Goal: Task Accomplishment & Management: Complete application form

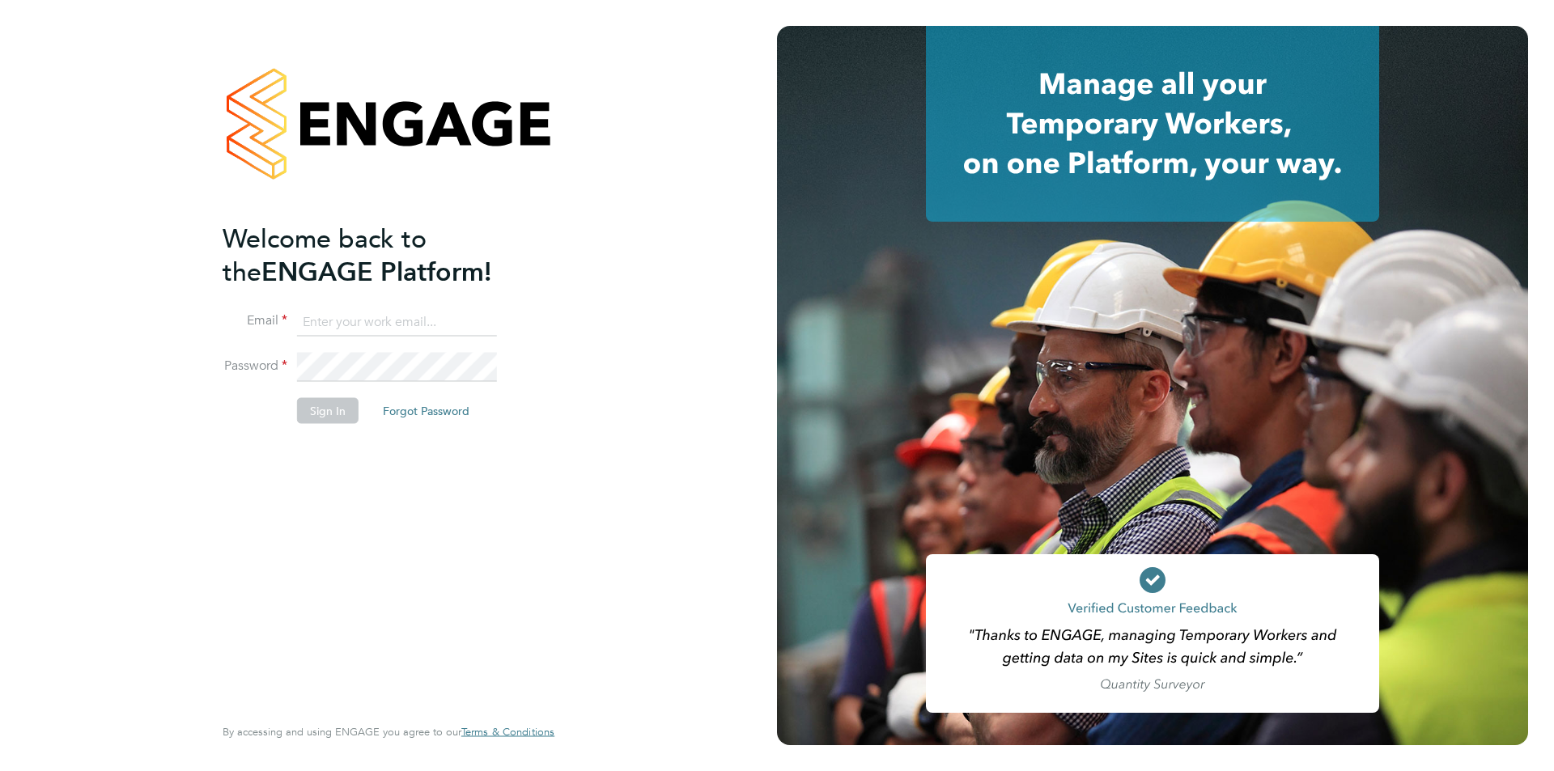
type input "tbligh@fr-group.co.uk"
click at [337, 414] on button "Sign In" at bounding box center [328, 411] width 62 height 26
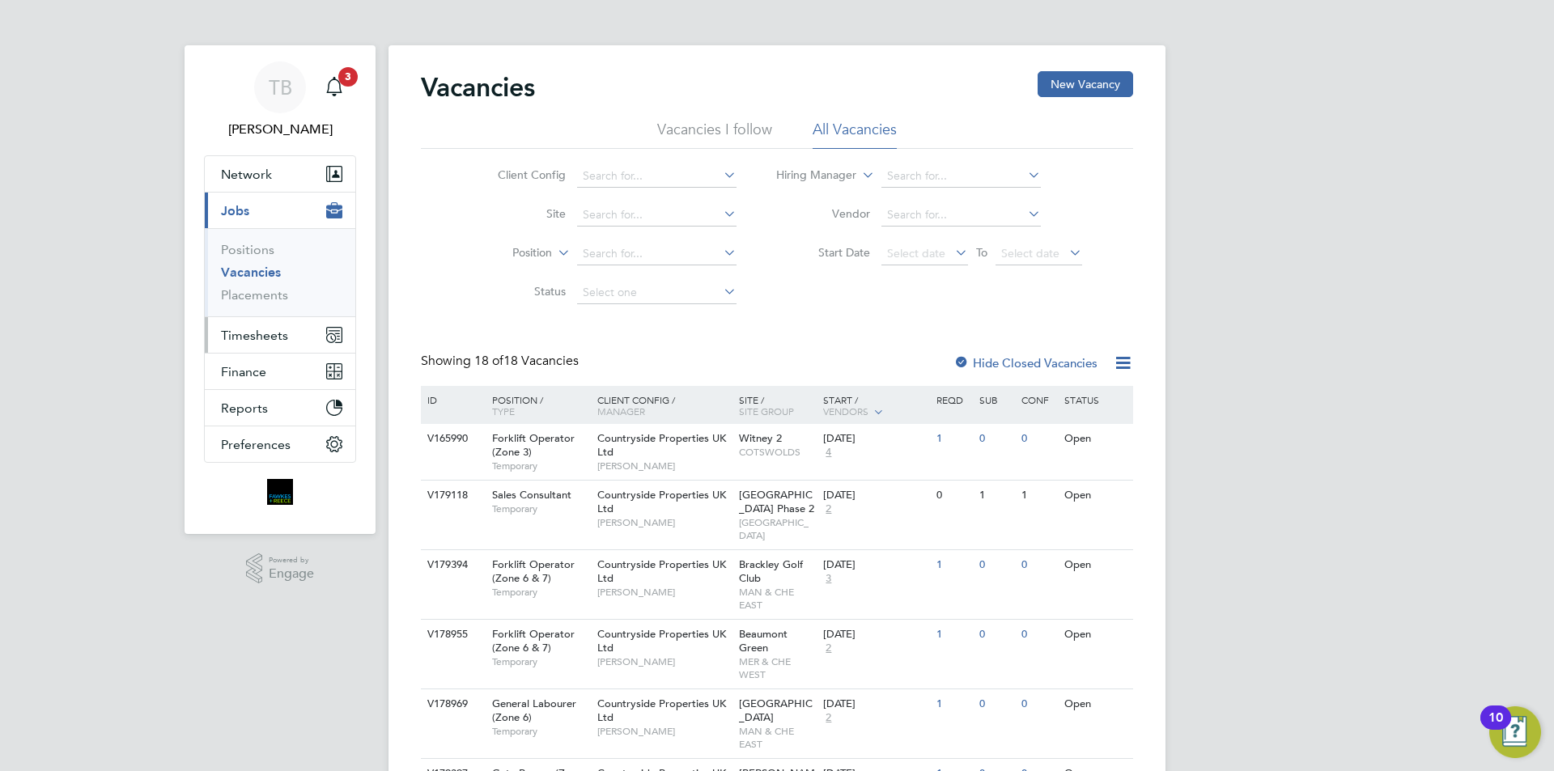
click at [258, 338] on span "Timesheets" at bounding box center [254, 335] width 67 height 15
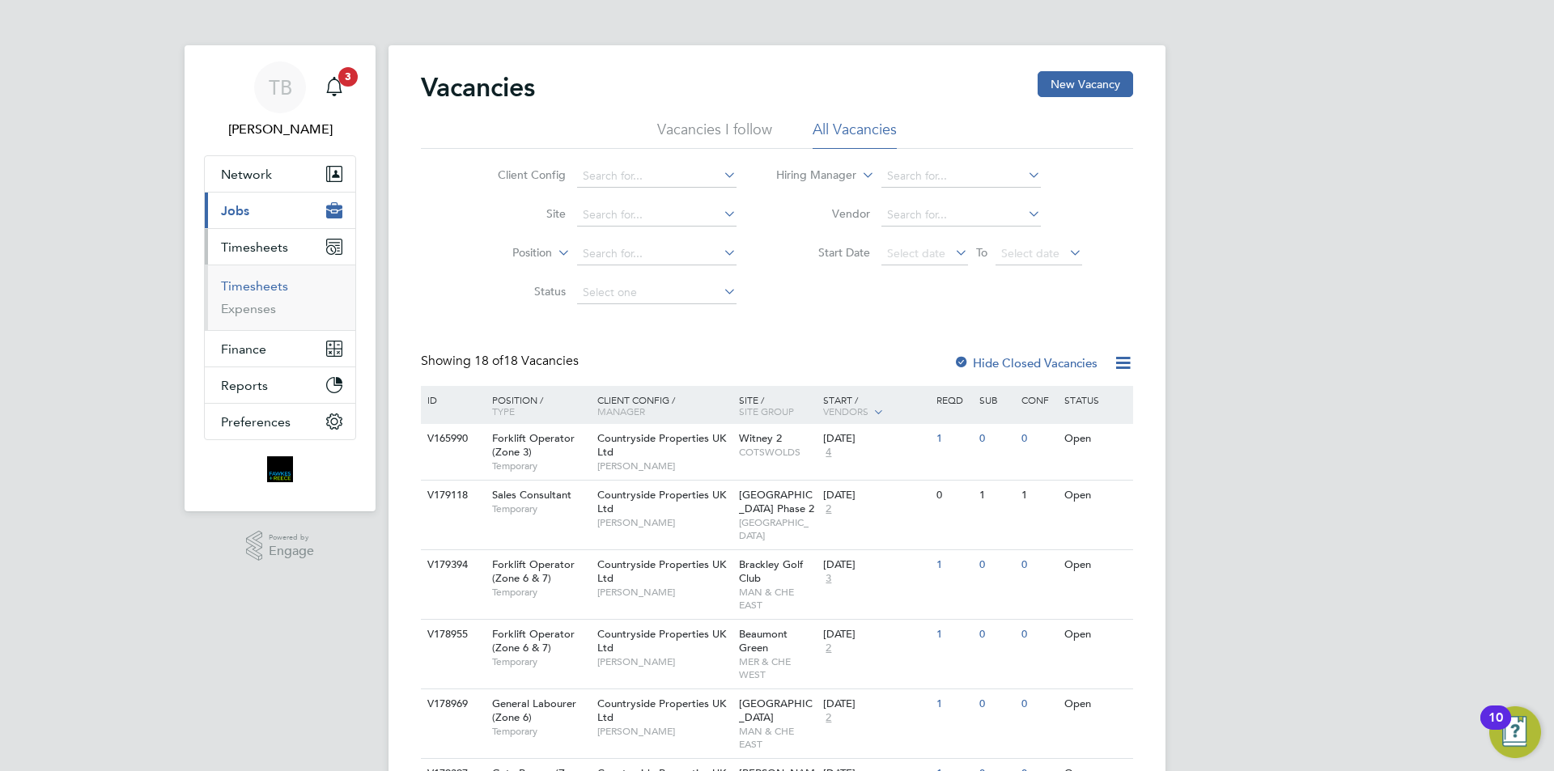
click at [282, 278] on link "Timesheets" at bounding box center [254, 285] width 67 height 15
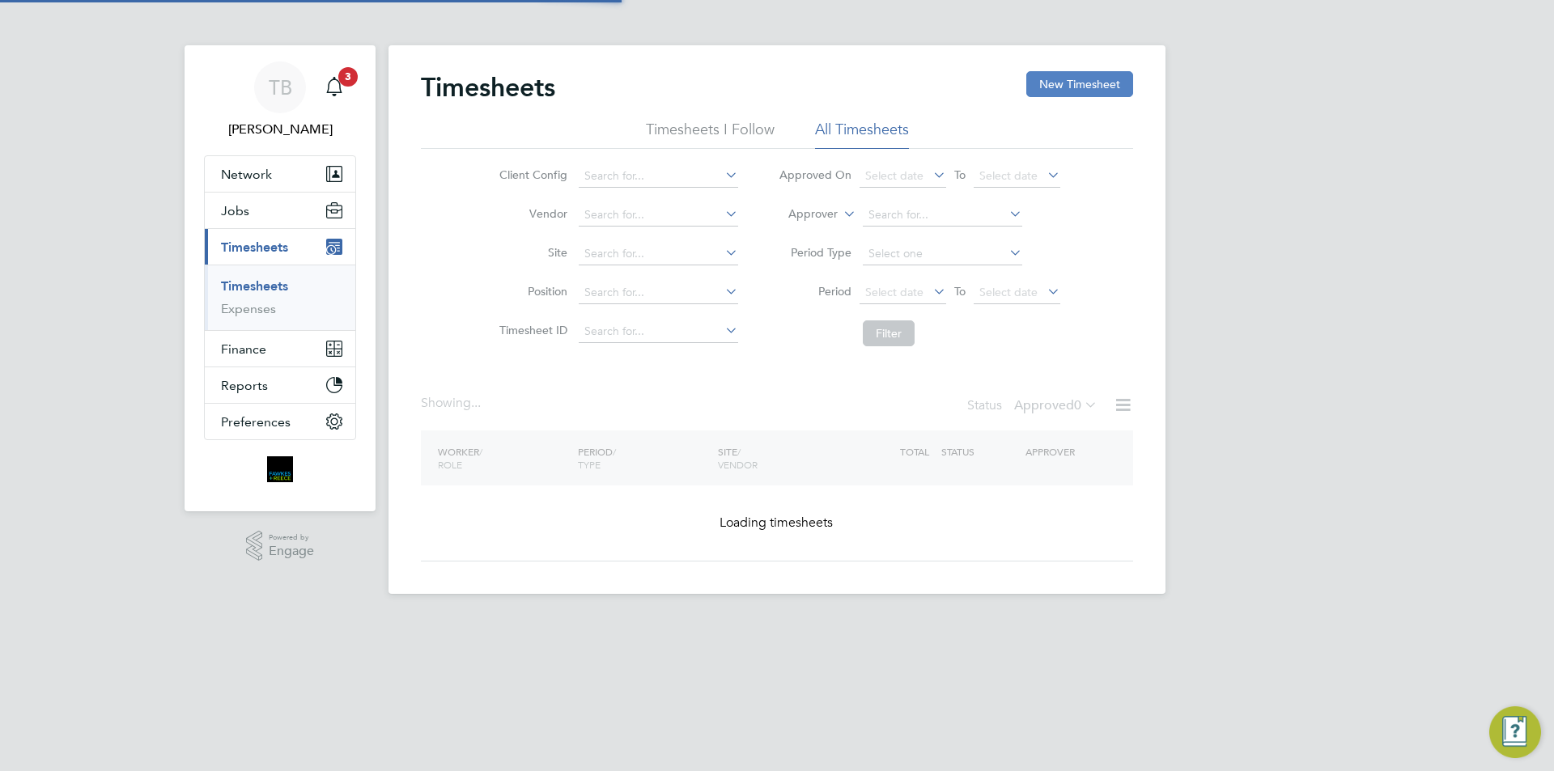
click at [1060, 80] on button "New Timesheet" at bounding box center [1079, 84] width 107 height 26
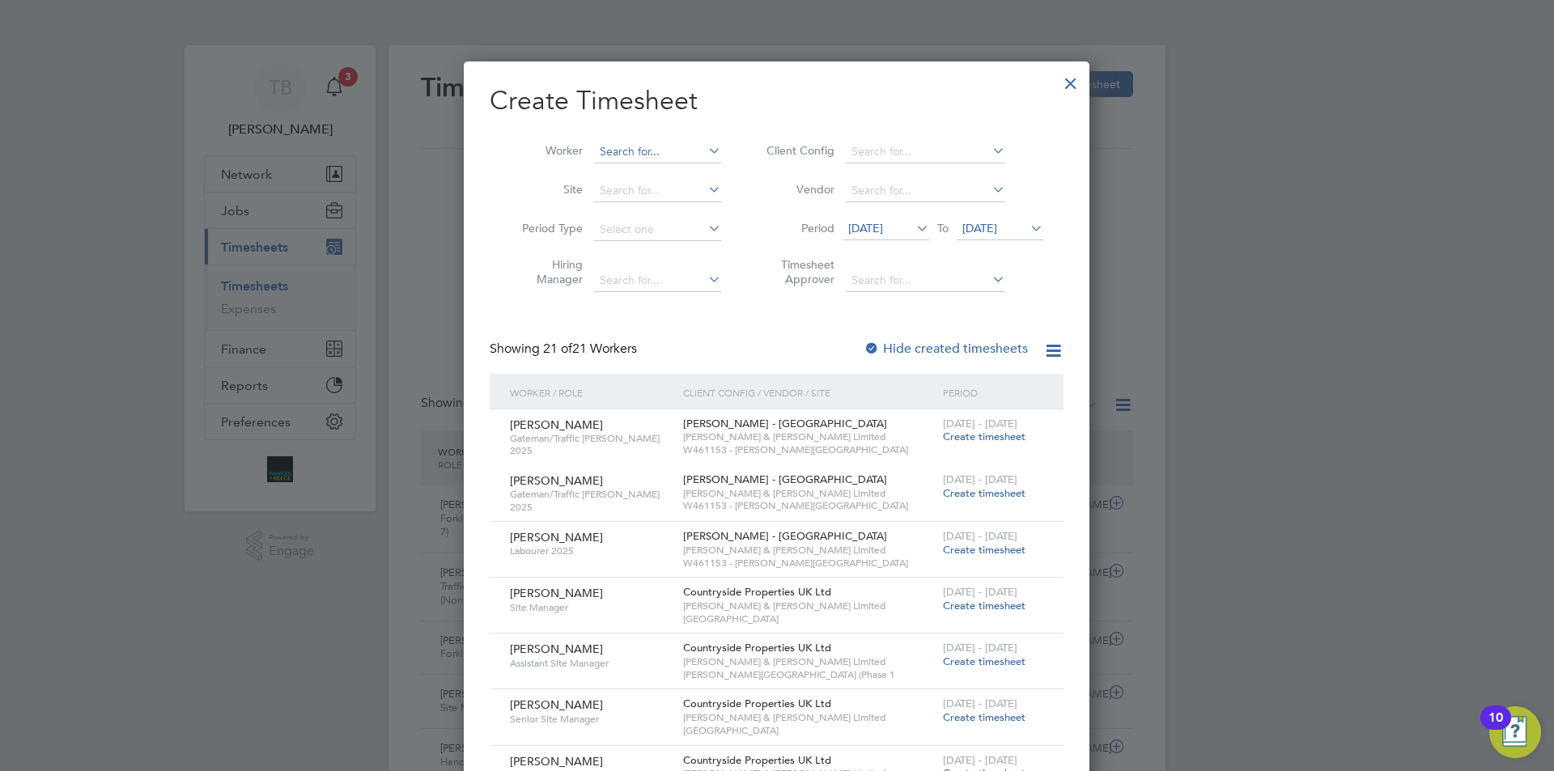
click at [661, 159] on input at bounding box center [657, 152] width 127 height 23
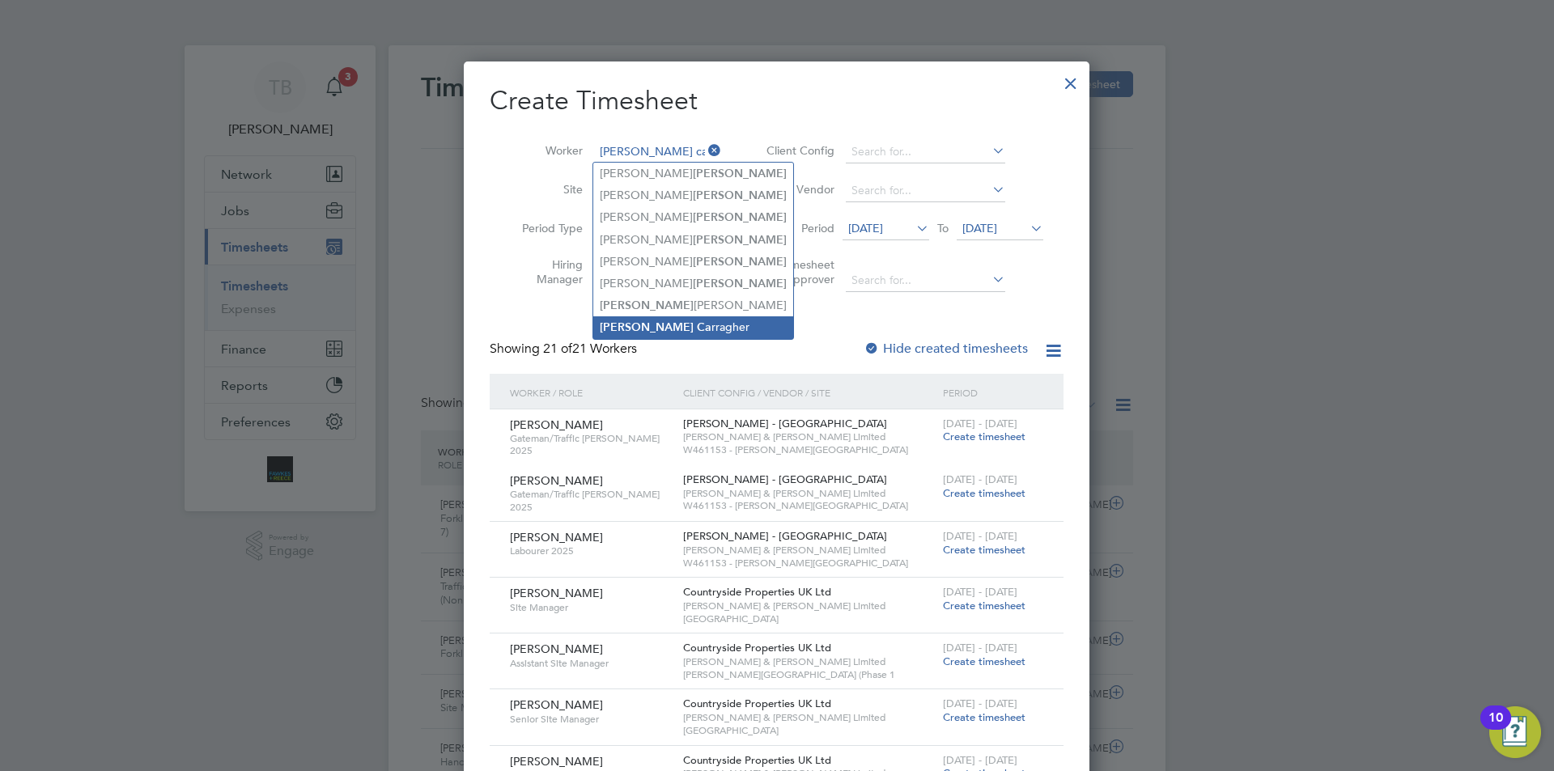
click at [672, 318] on li "[PERSON_NAME] Ca rragher" at bounding box center [693, 327] width 200 height 22
type input "[PERSON_NAME]"
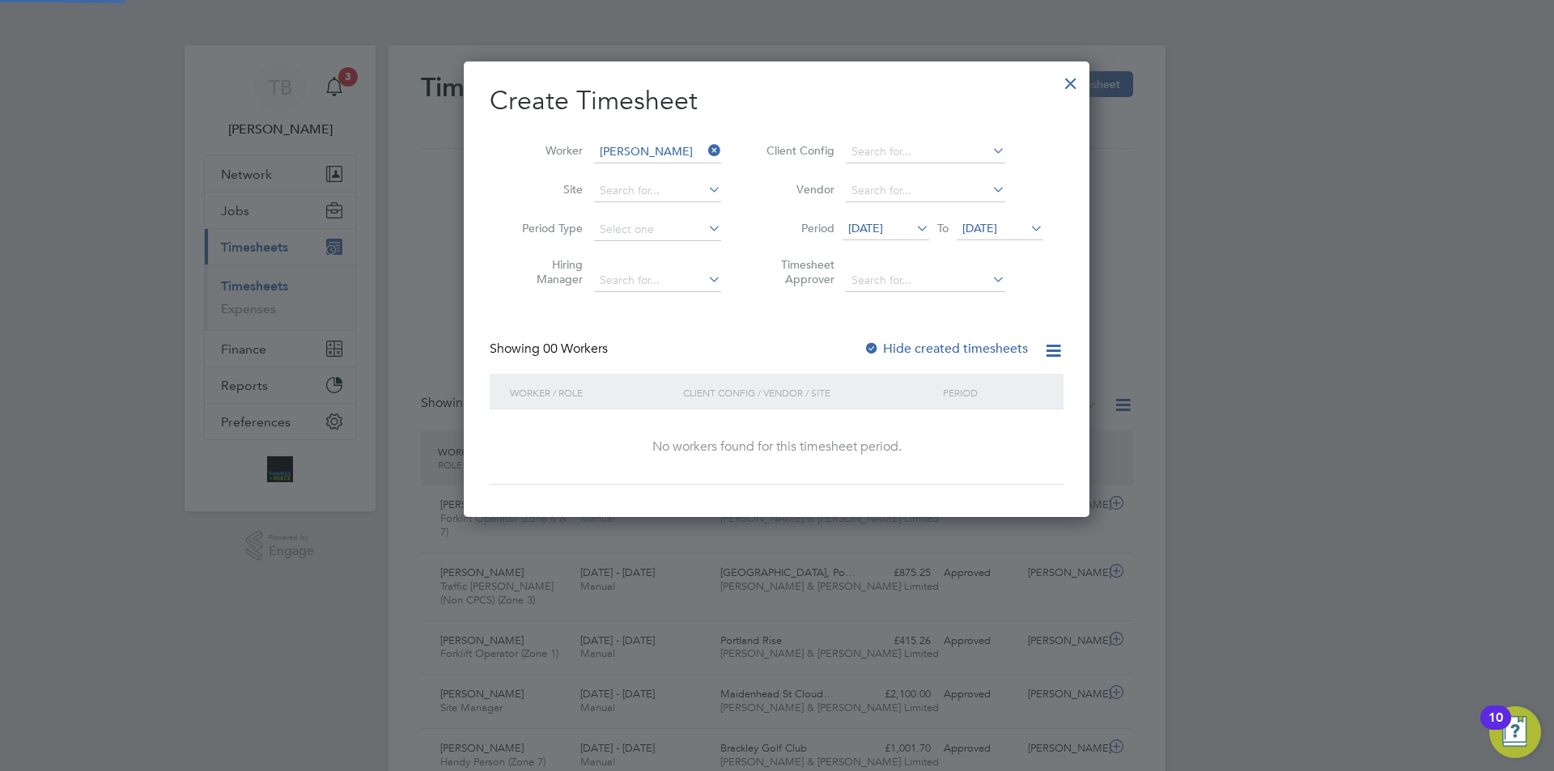
click at [883, 222] on span "[DATE]" at bounding box center [865, 228] width 35 height 15
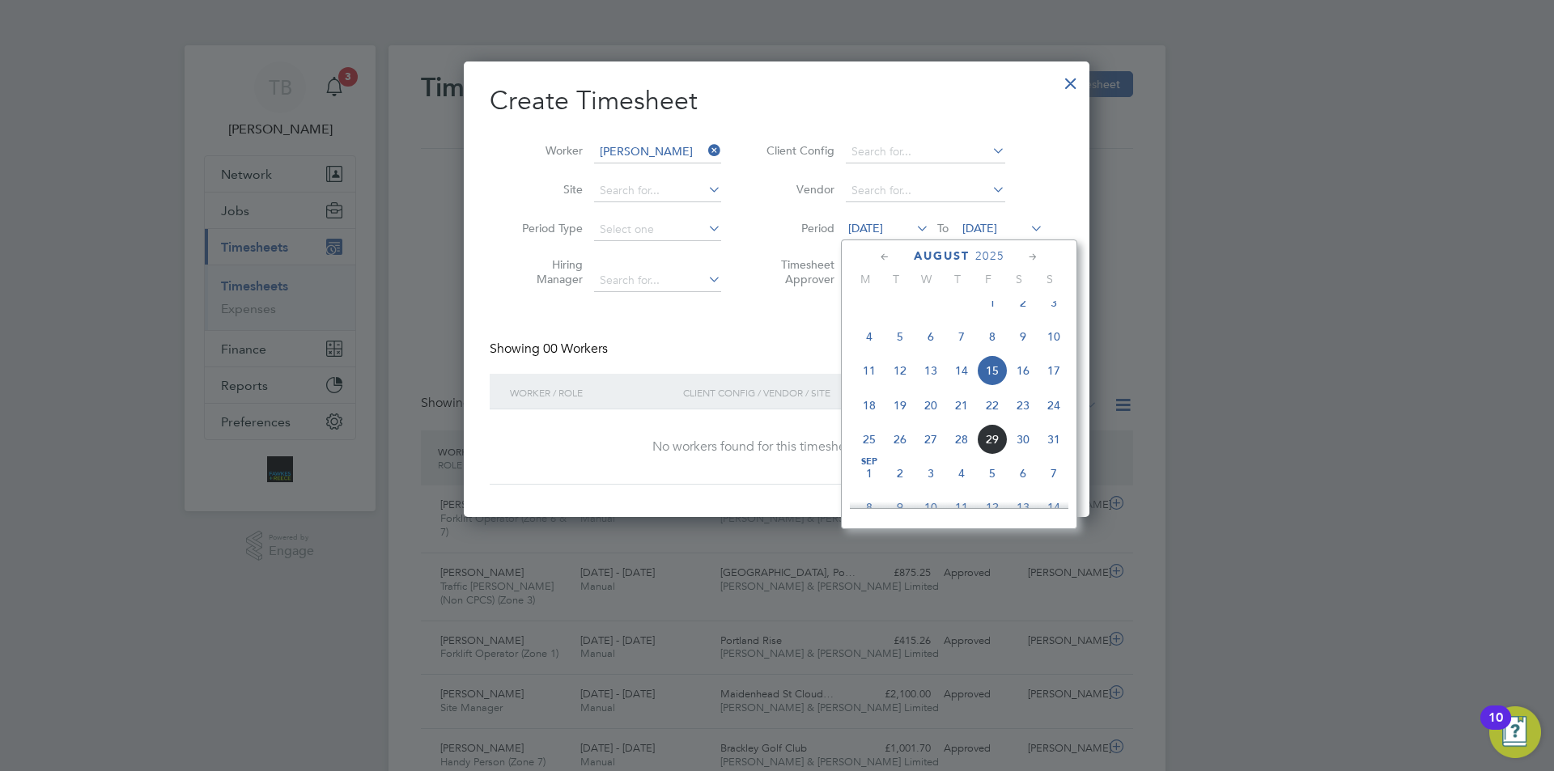
click at [865, 453] on span "25" at bounding box center [869, 439] width 31 height 31
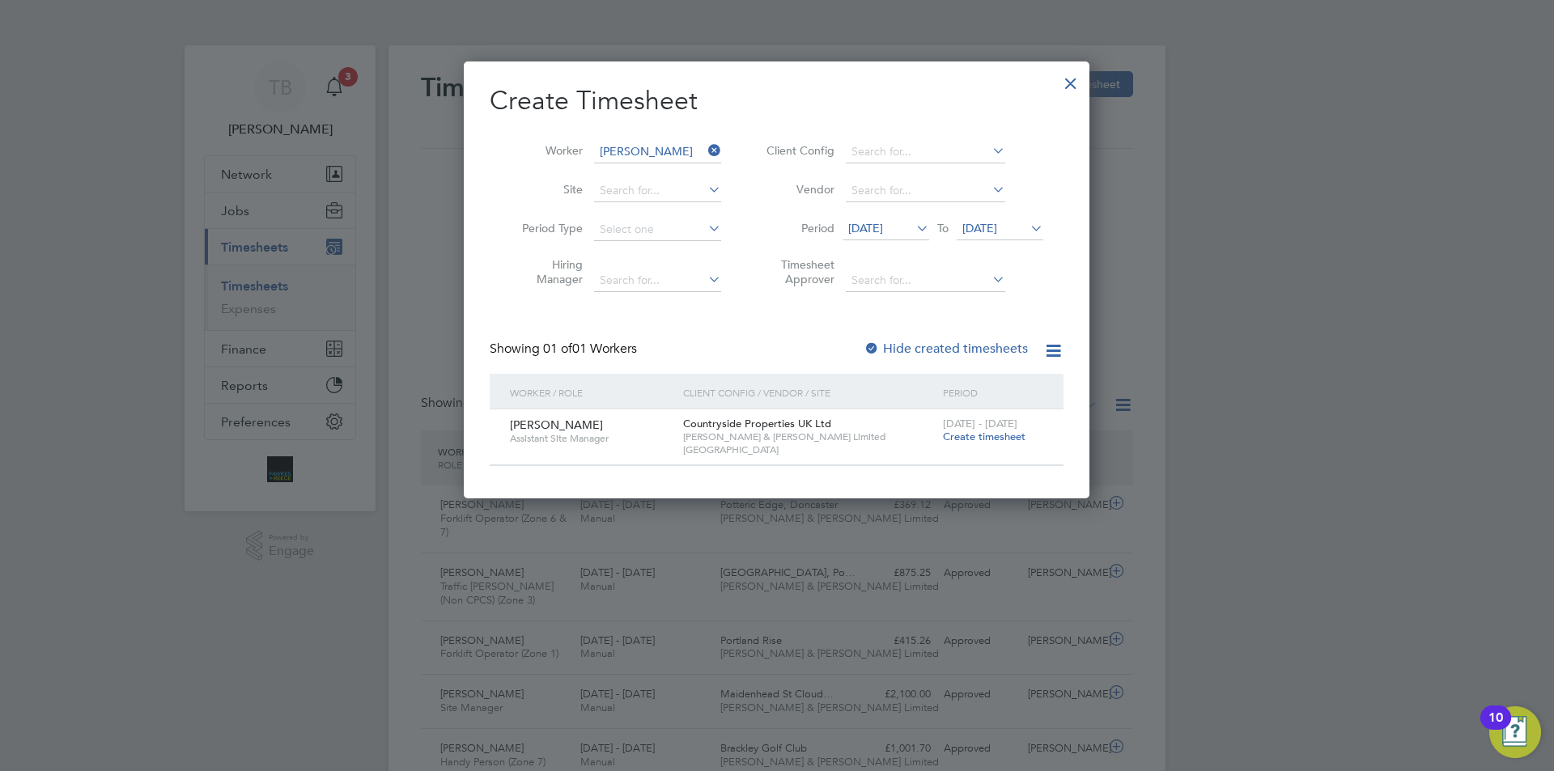
click at [998, 433] on span "Create timesheet" at bounding box center [984, 437] width 83 height 14
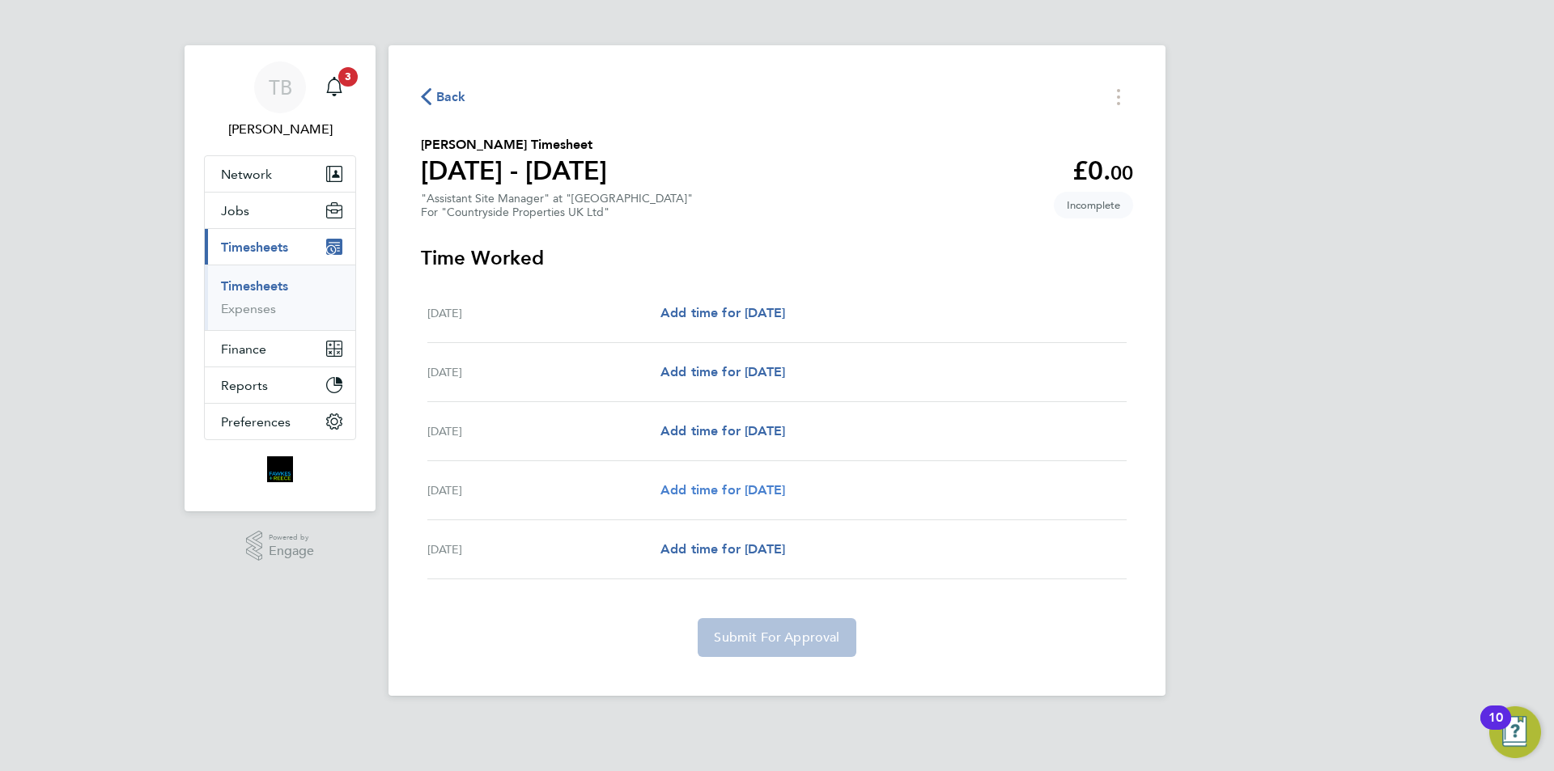
click at [771, 494] on span "Add time for [DATE]" at bounding box center [722, 489] width 125 height 15
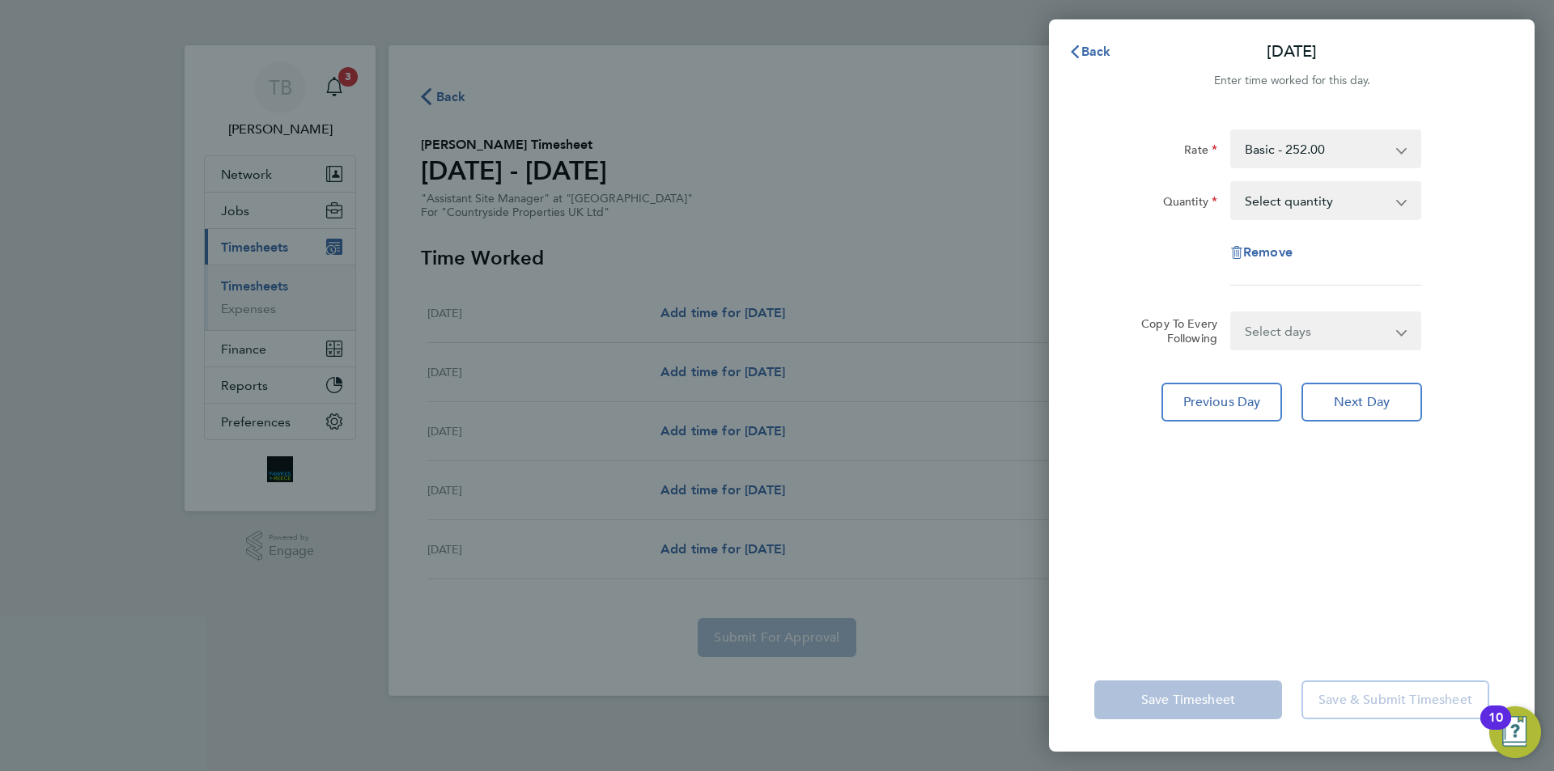
click at [1298, 199] on select "Select quantity 0.5 1" at bounding box center [1316, 201] width 168 height 36
select select "1"
click at [1232, 183] on select "Select quantity 0.5 1" at bounding box center [1316, 201] width 168 height 36
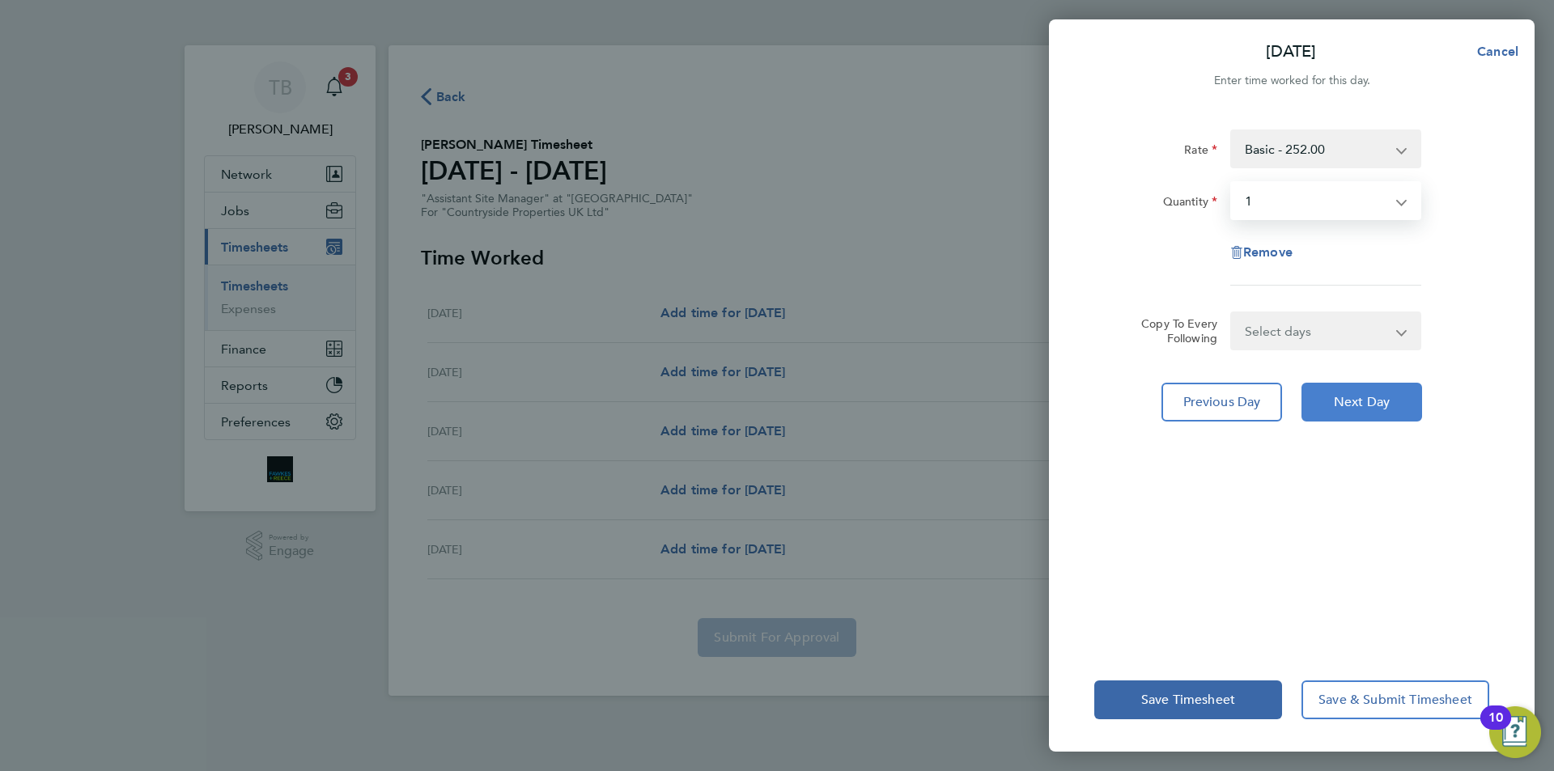
click at [1355, 405] on span "Next Day" at bounding box center [1362, 402] width 56 height 16
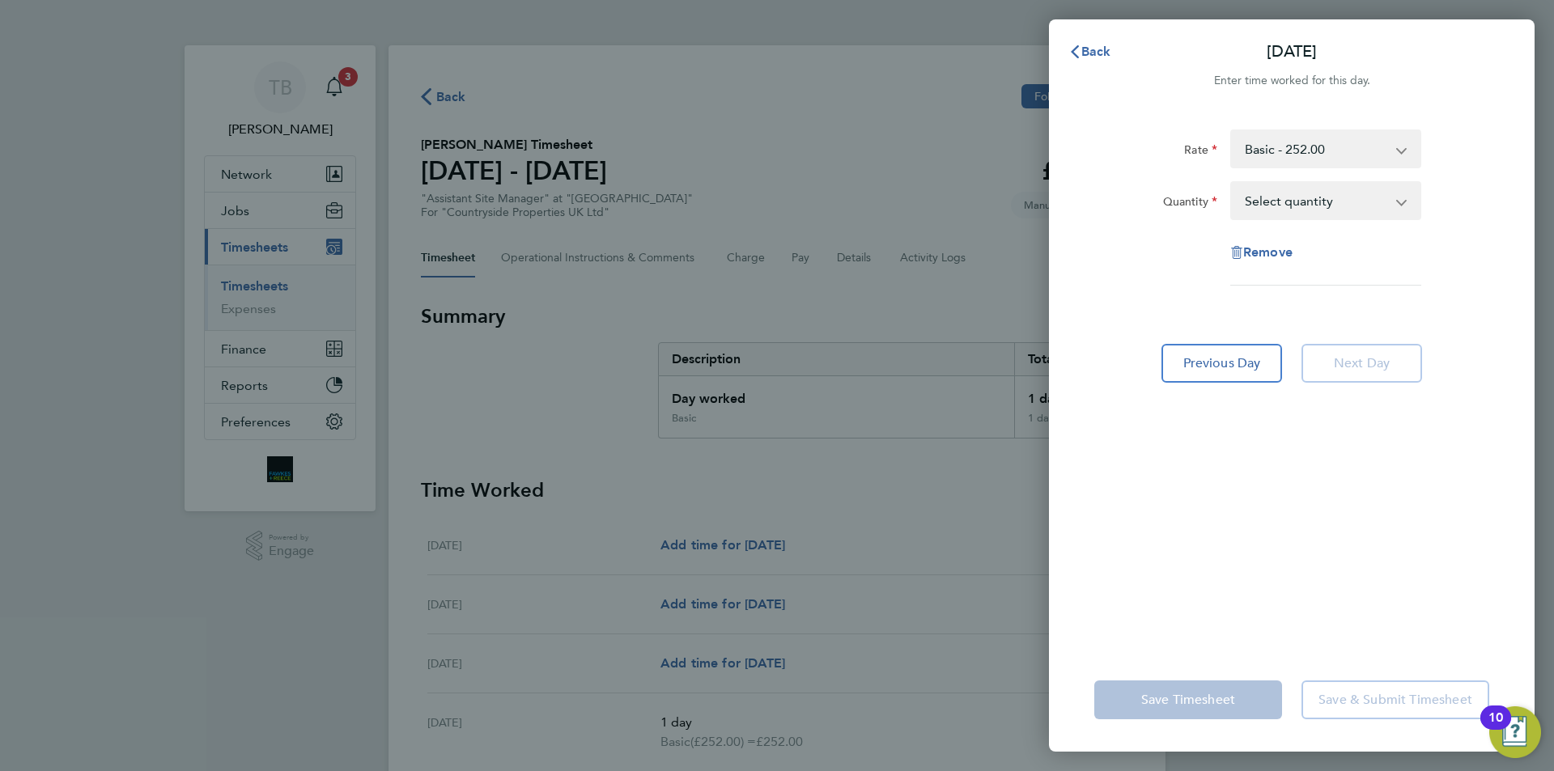
click at [1274, 210] on select "Select quantity 0.5 1" at bounding box center [1316, 201] width 168 height 36
select select "1"
click at [1232, 183] on select "Select quantity 0.5 1" at bounding box center [1316, 201] width 168 height 36
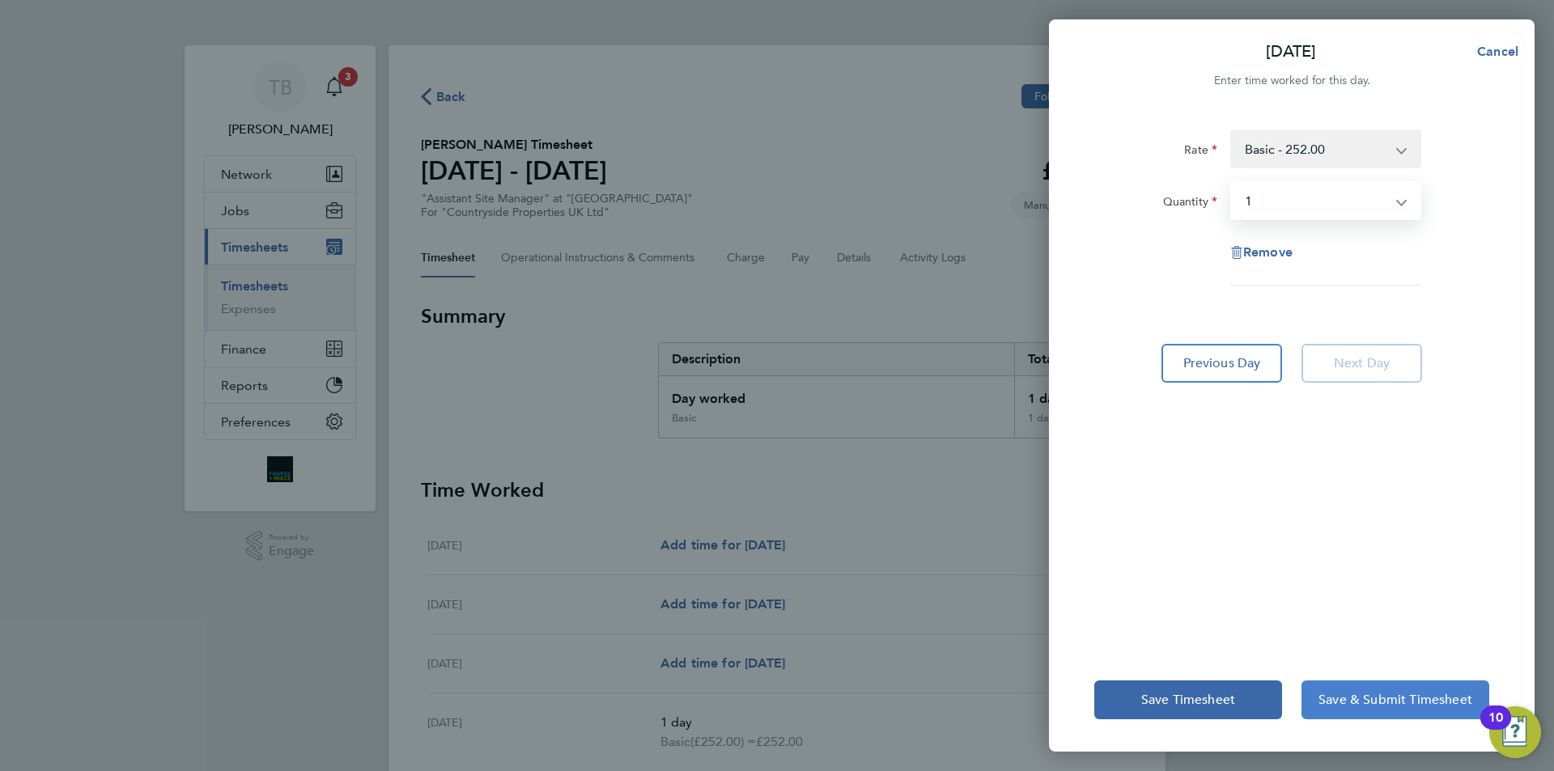
click at [1323, 703] on span "Save & Submit Timesheet" at bounding box center [1395, 700] width 154 height 16
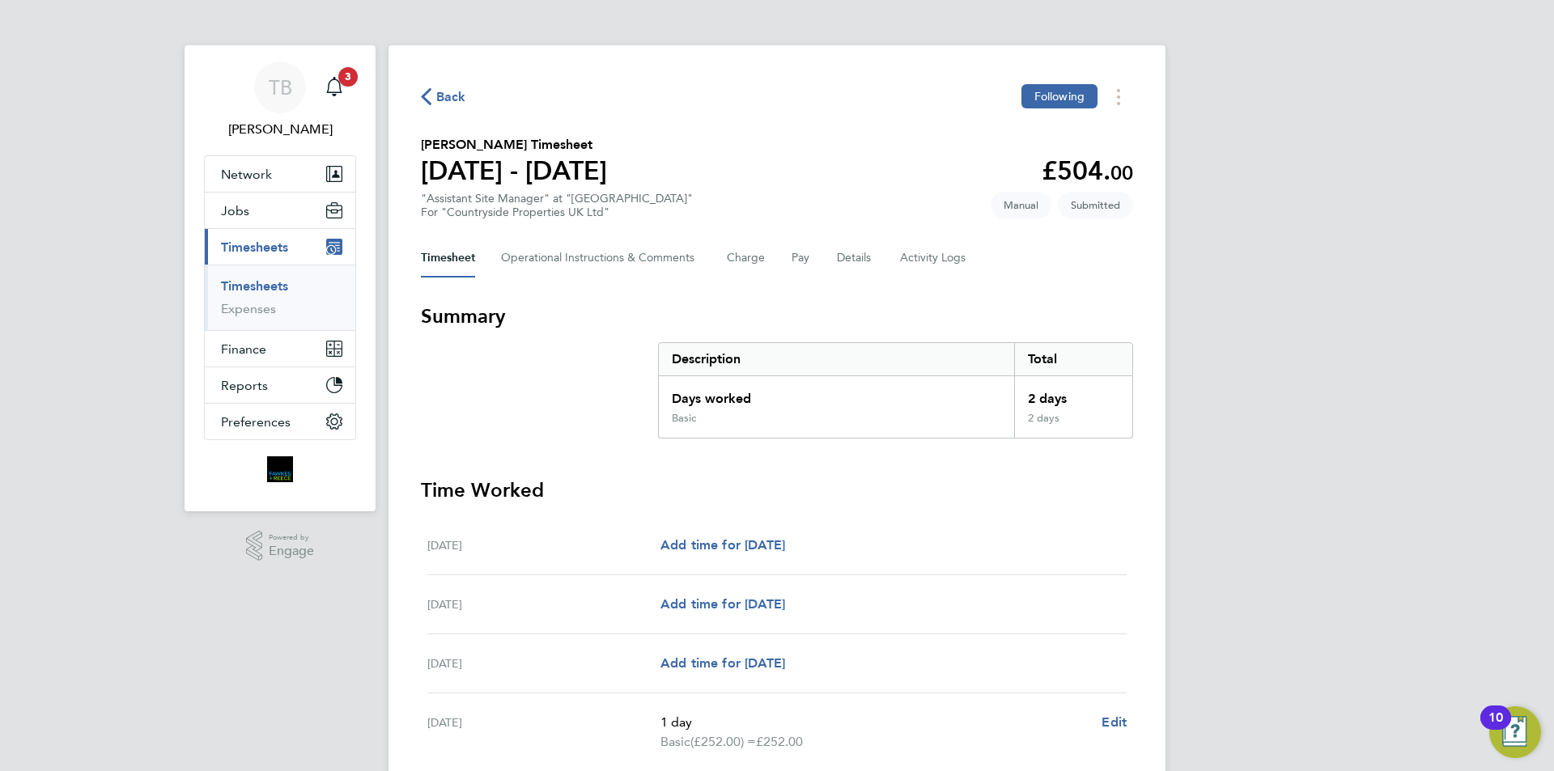
click at [255, 287] on link "Timesheets" at bounding box center [254, 285] width 67 height 15
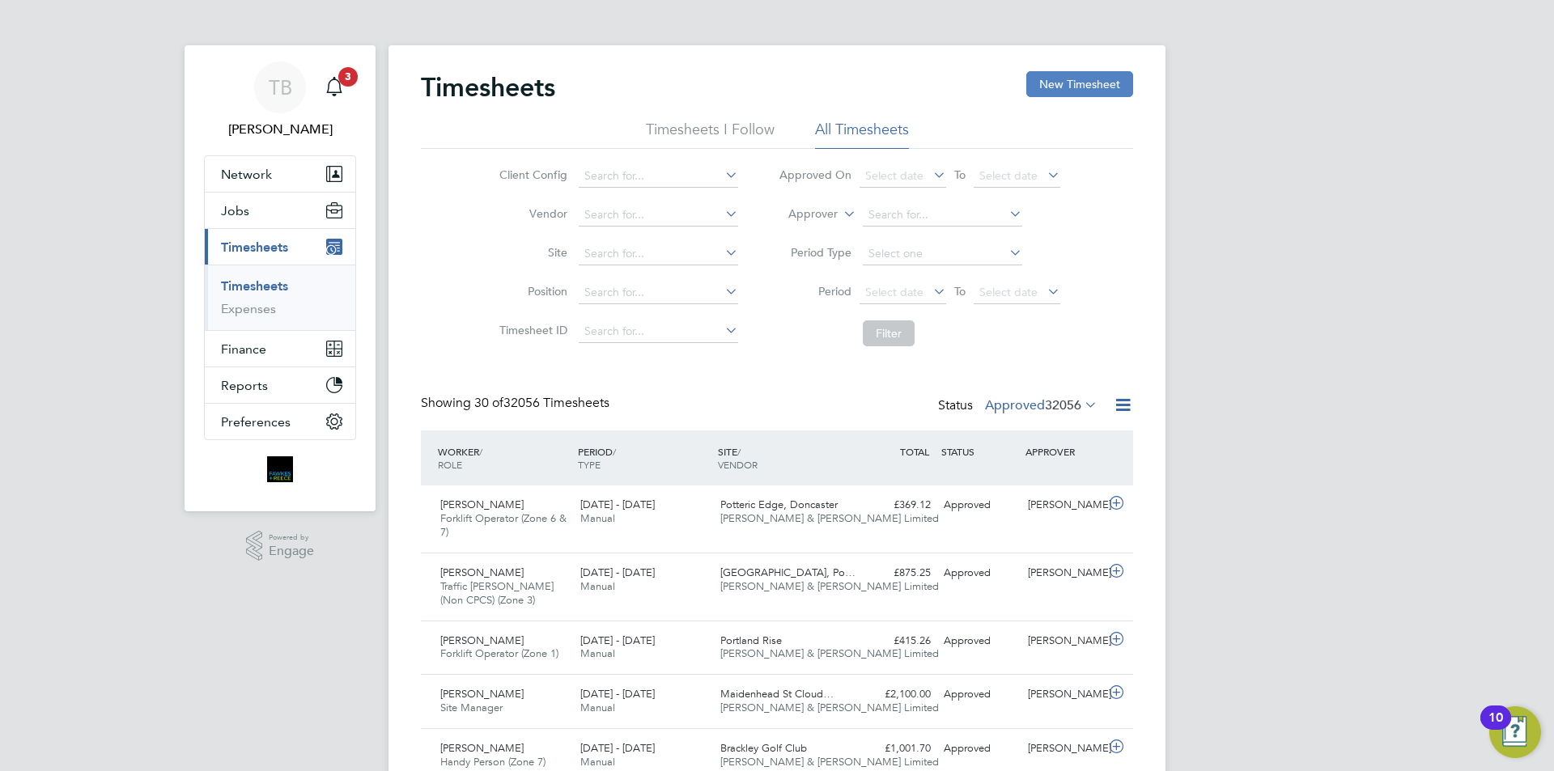
click at [1066, 77] on button "New Timesheet" at bounding box center [1079, 84] width 107 height 26
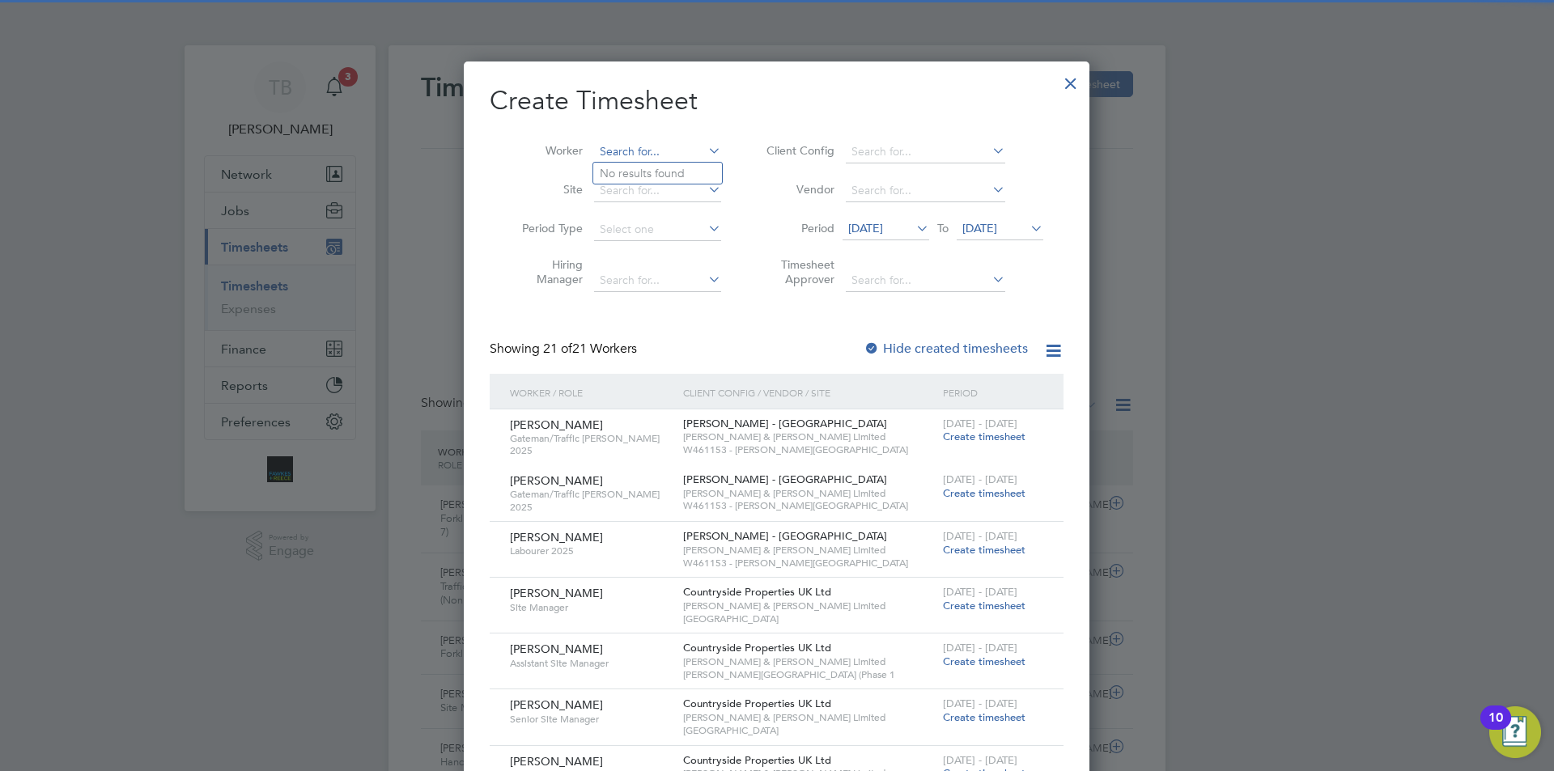
click at [666, 157] on input at bounding box center [657, 152] width 127 height 23
drag, startPoint x: 659, startPoint y: 163, endPoint x: 671, endPoint y: 163, distance: 12.1
click at [654, 163] on li "[PERSON_NAME] dock" at bounding box center [707, 174] width 229 height 22
type input "[PERSON_NAME]"
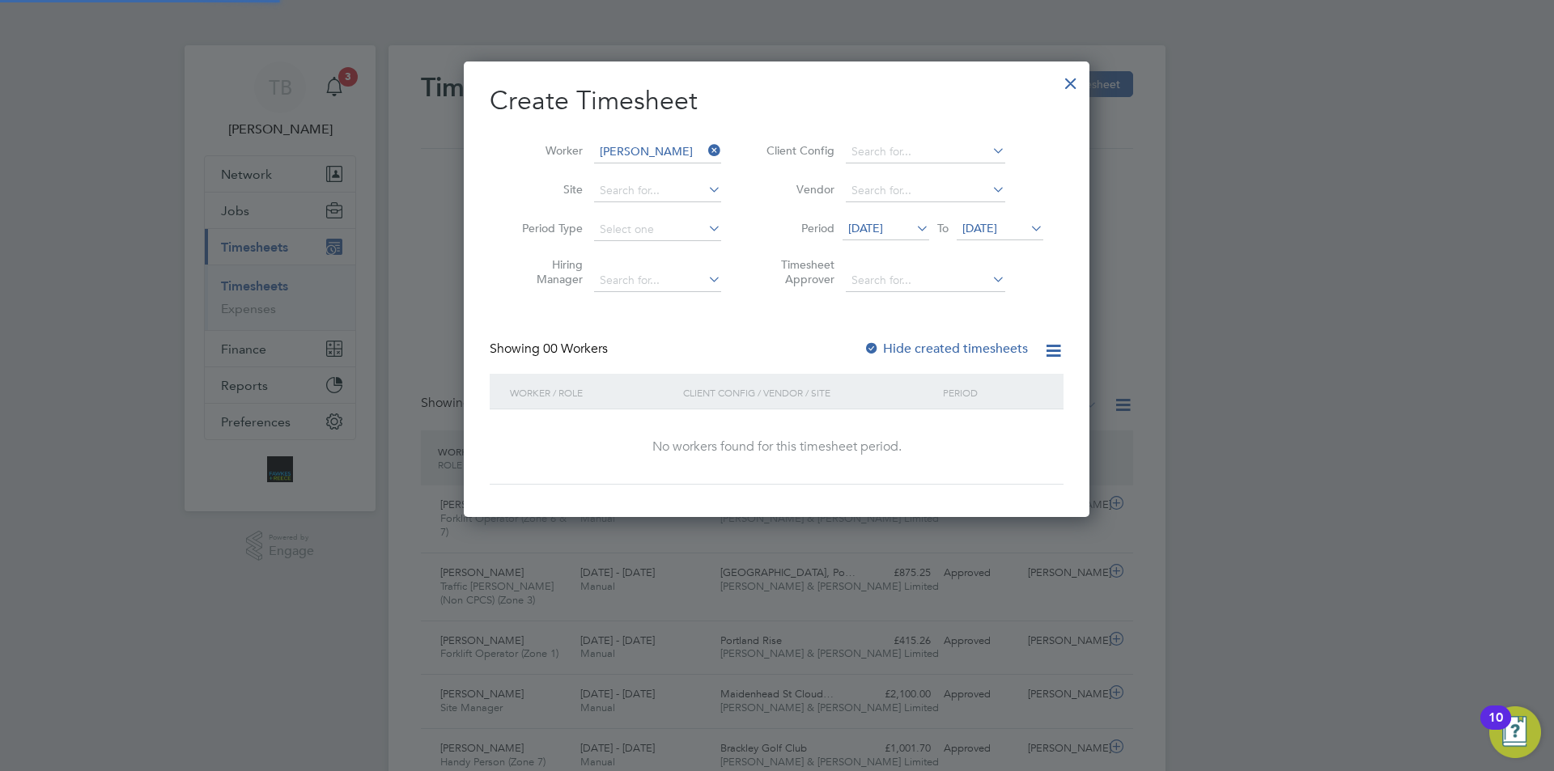
click at [883, 233] on span "[DATE]" at bounding box center [865, 228] width 35 height 15
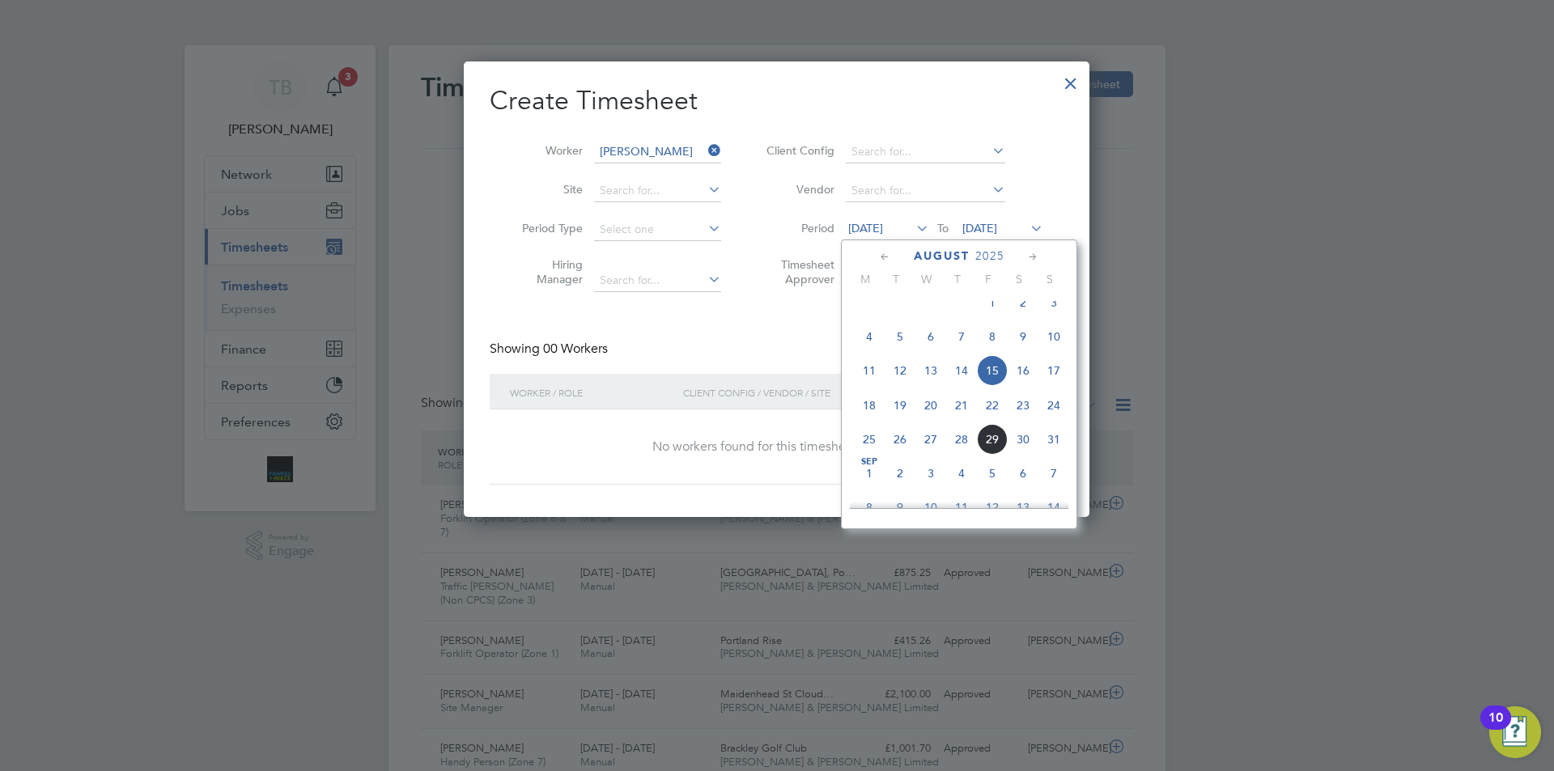
click at [864, 455] on span "25" at bounding box center [869, 439] width 31 height 31
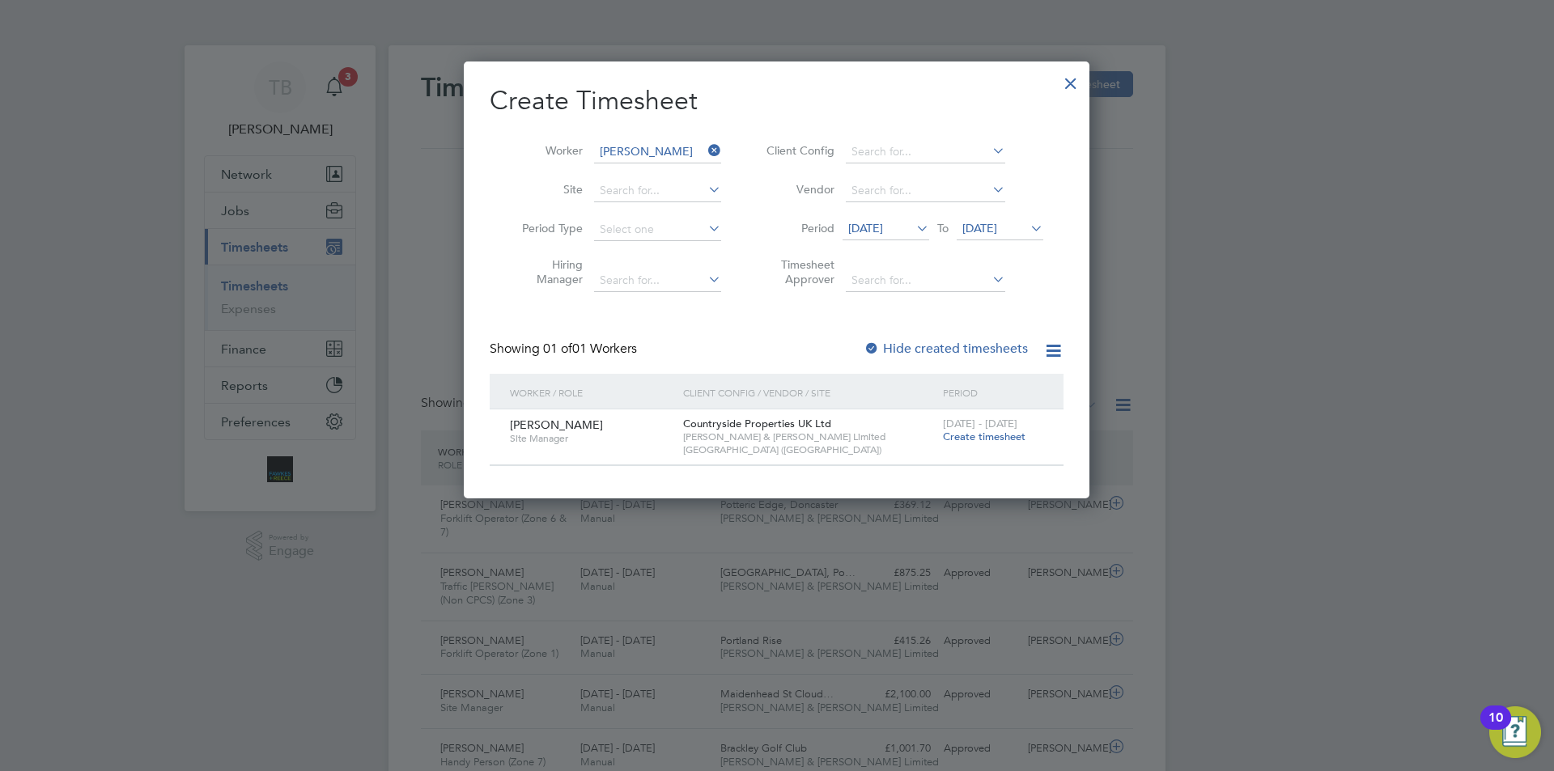
click at [985, 437] on span "Create timesheet" at bounding box center [984, 437] width 83 height 14
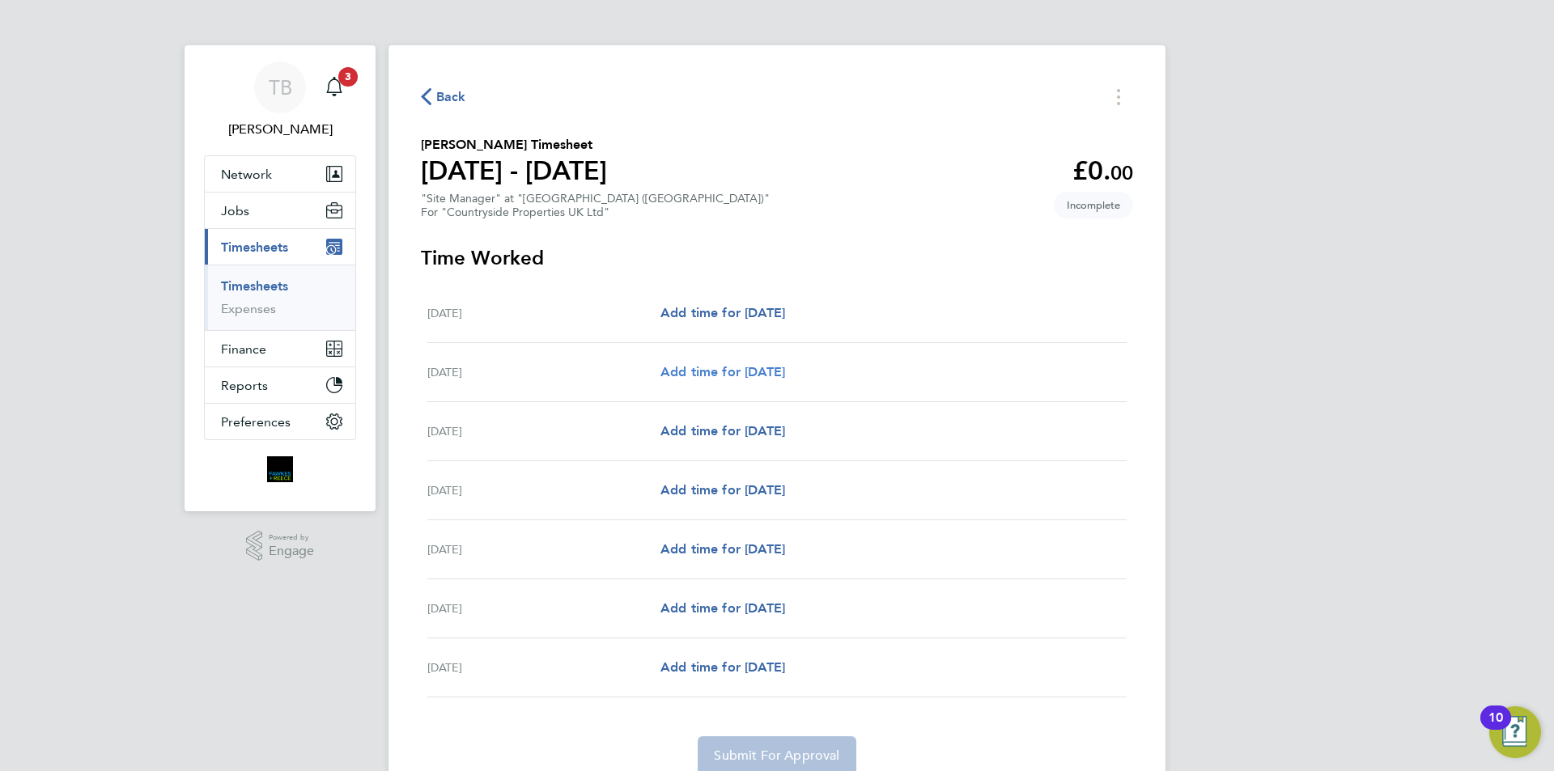
click at [724, 365] on span "Add time for [DATE]" at bounding box center [722, 371] width 125 height 15
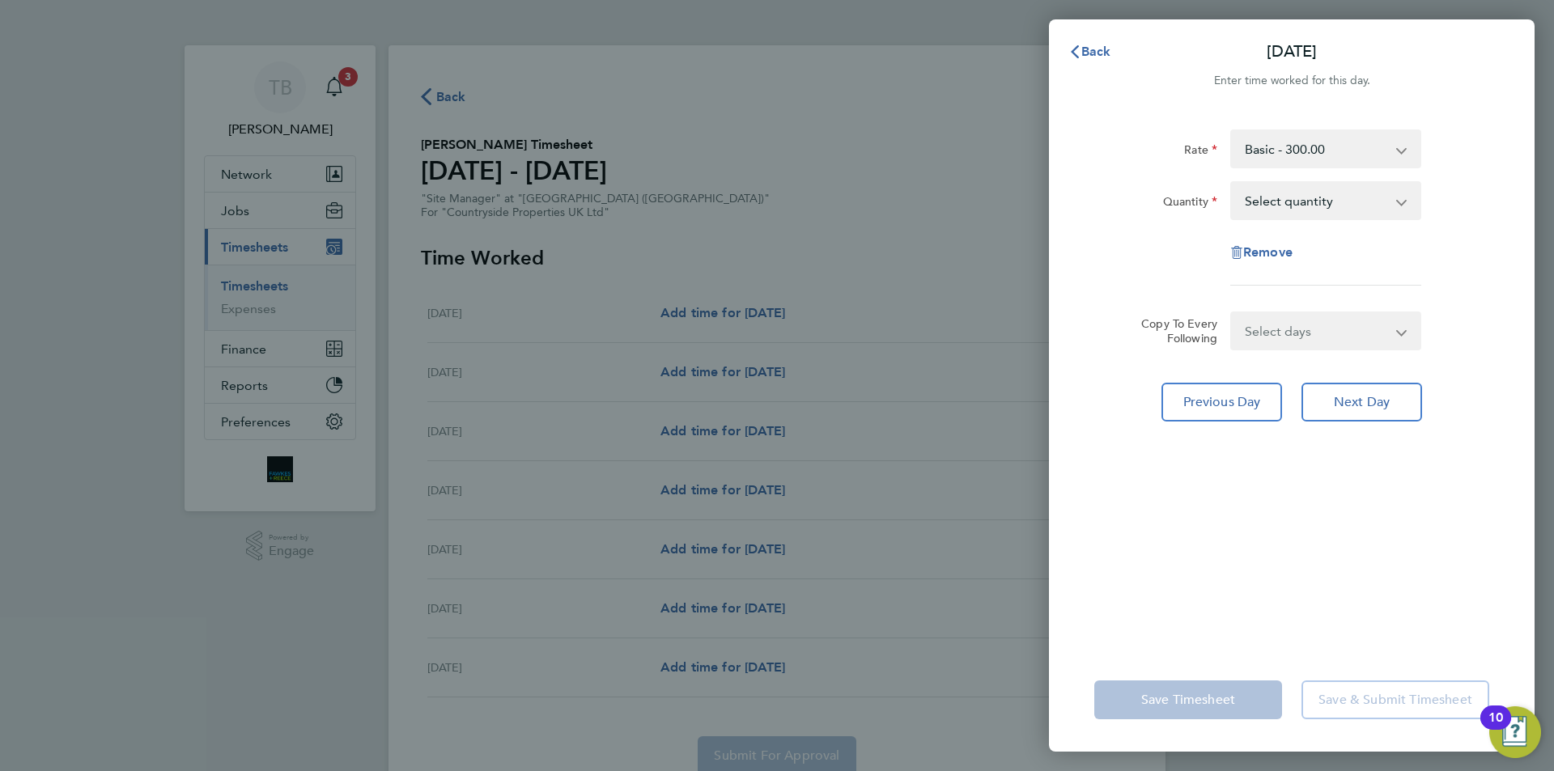
click at [1322, 202] on select "Select quantity 0.5 1" at bounding box center [1316, 201] width 168 height 36
select select "1"
click at [1232, 183] on select "Select quantity 0.5 1" at bounding box center [1316, 201] width 168 height 36
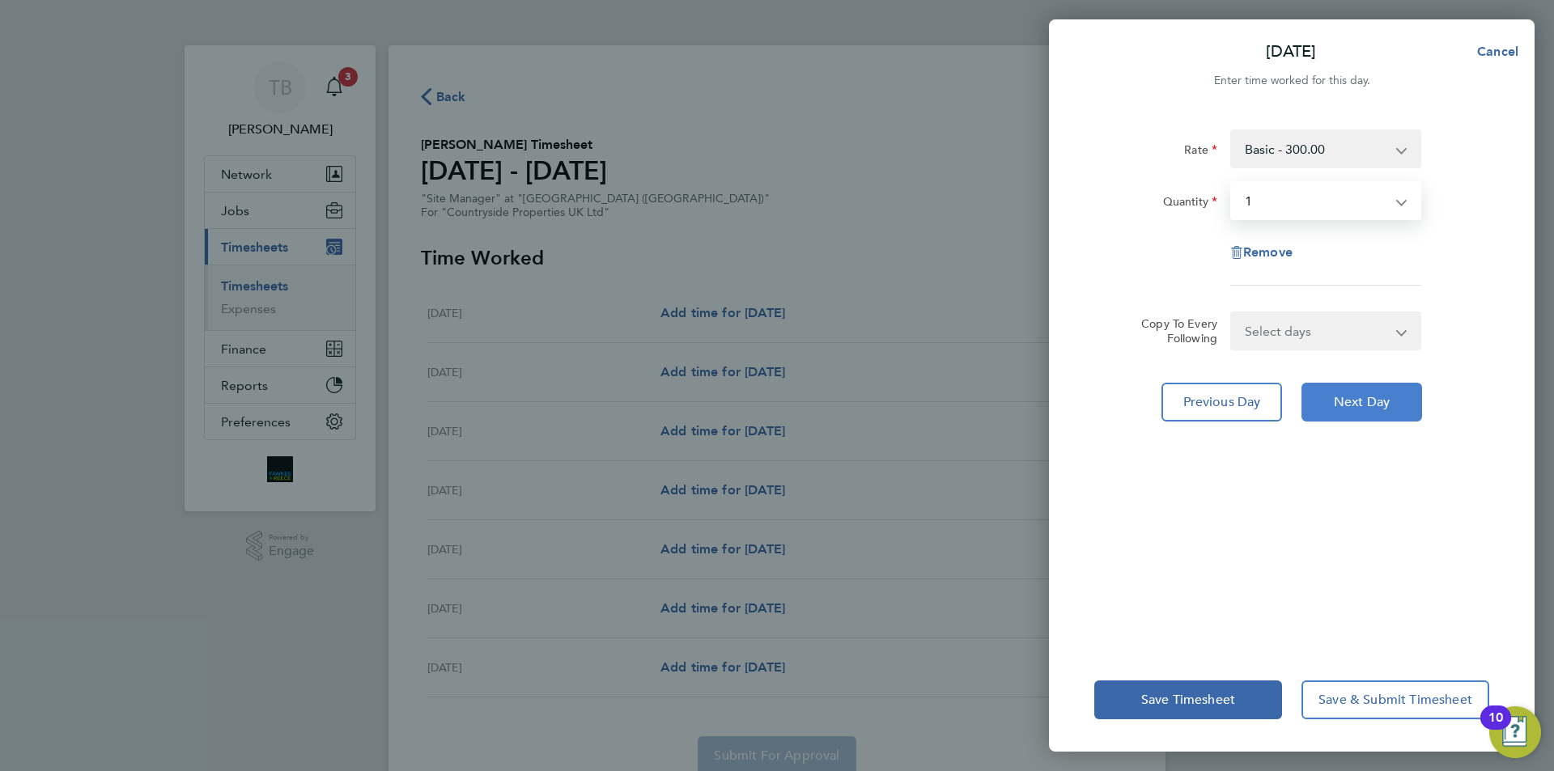
click at [1389, 407] on span "Next Day" at bounding box center [1362, 402] width 56 height 16
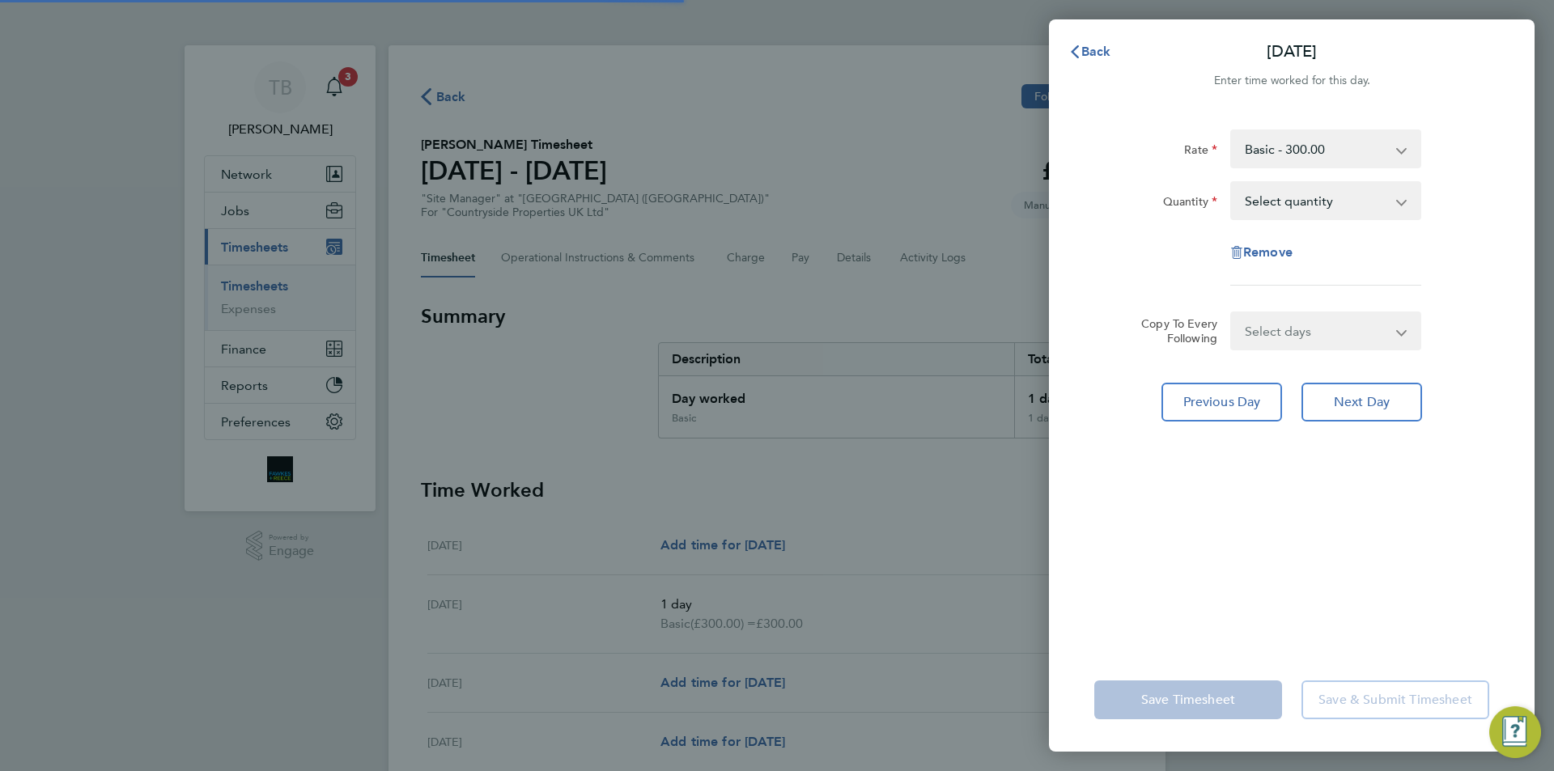
click at [1289, 197] on select "Select quantity 0.5 1" at bounding box center [1316, 201] width 168 height 36
select select "1"
click at [1232, 183] on select "Select quantity 0.5 1" at bounding box center [1316, 201] width 168 height 36
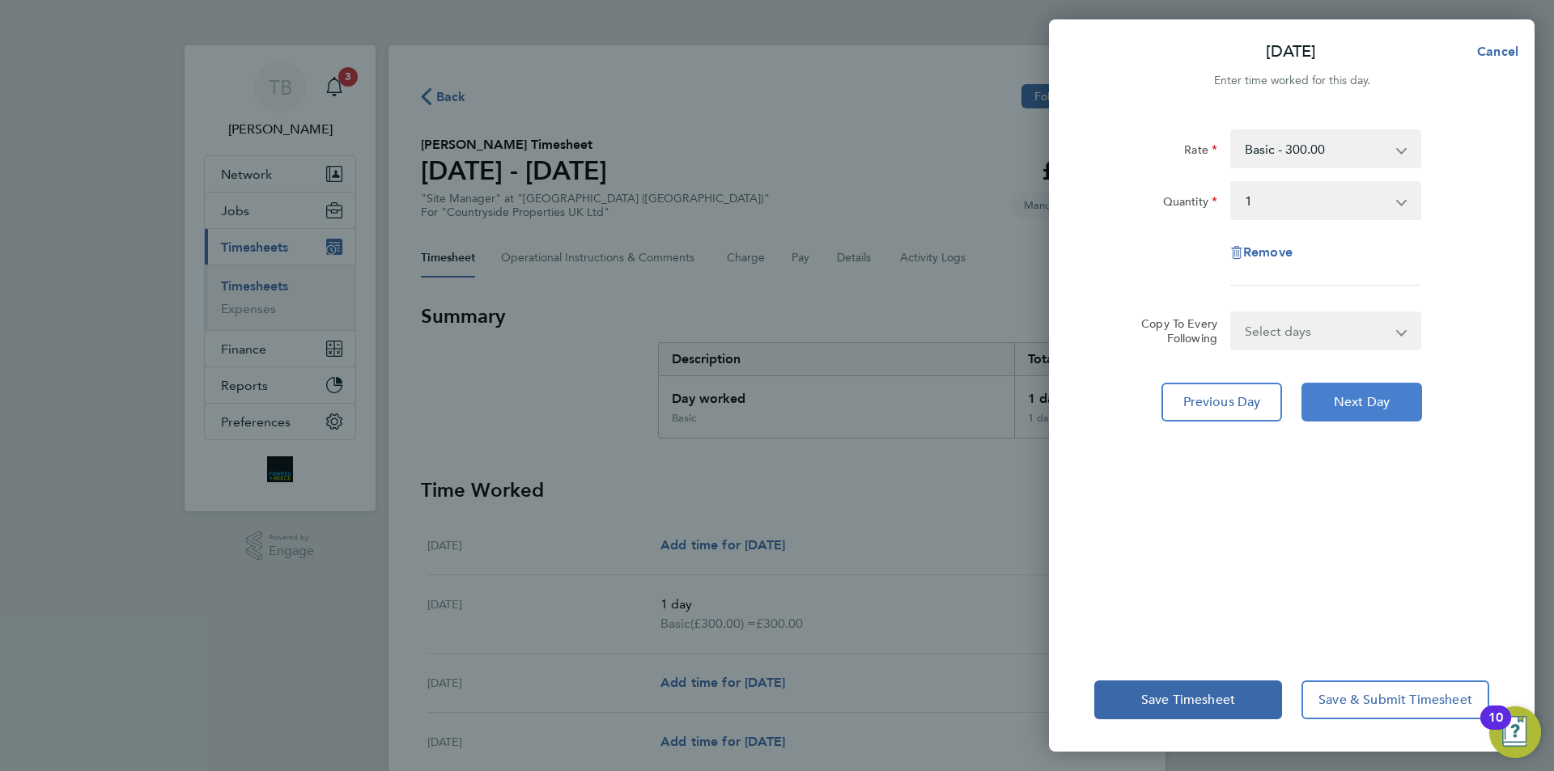
drag, startPoint x: 1382, startPoint y: 403, endPoint x: 1302, endPoint y: 253, distance: 169.4
click at [1378, 403] on span "Next Day" at bounding box center [1362, 402] width 56 height 16
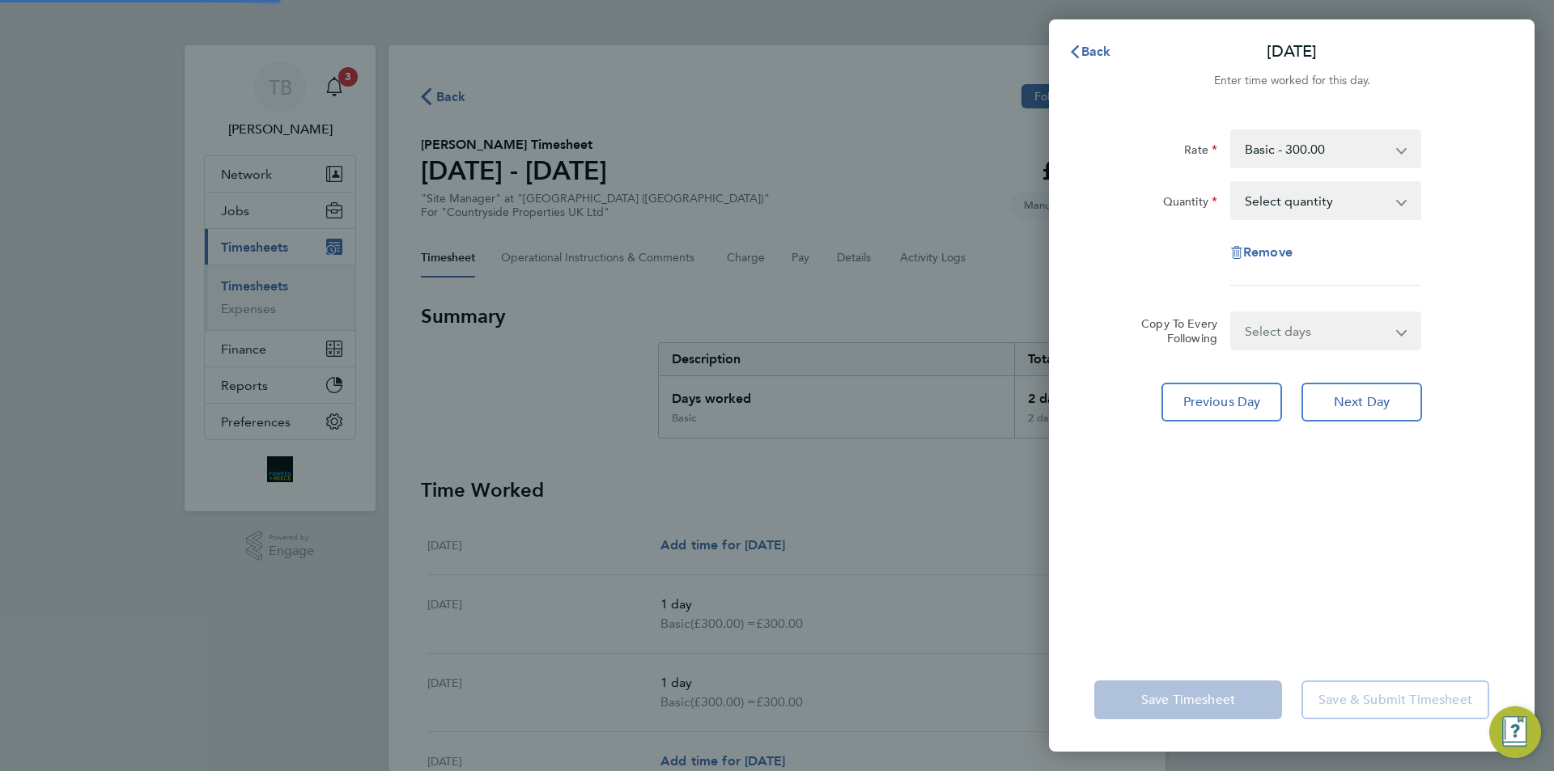
click at [1284, 211] on select "Select quantity 0.5 1" at bounding box center [1316, 201] width 168 height 36
select select "1"
click at [1232, 183] on select "Select quantity 0.5 1" at bounding box center [1316, 201] width 168 height 36
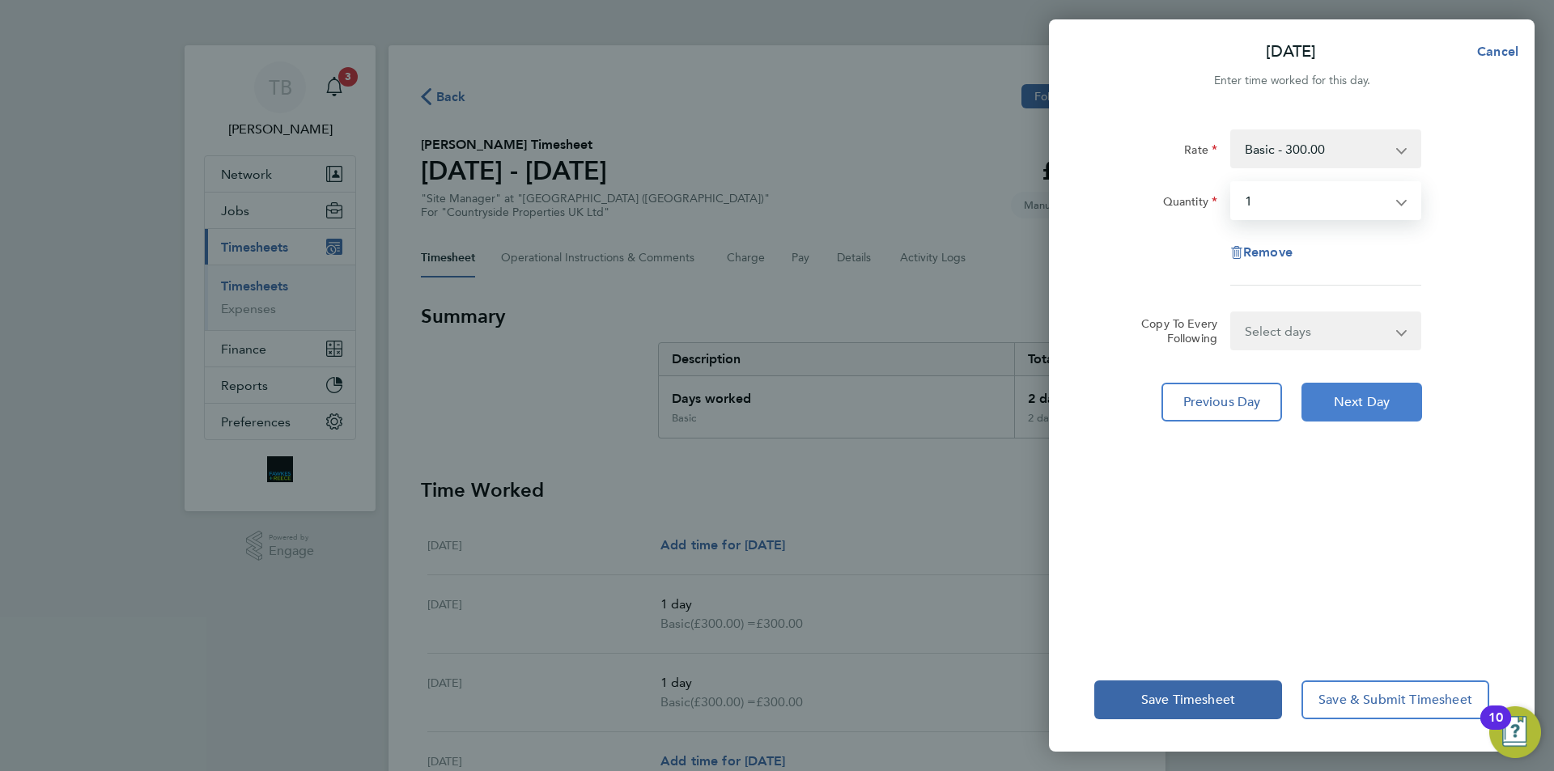
click at [1380, 395] on span "Next Day" at bounding box center [1362, 402] width 56 height 16
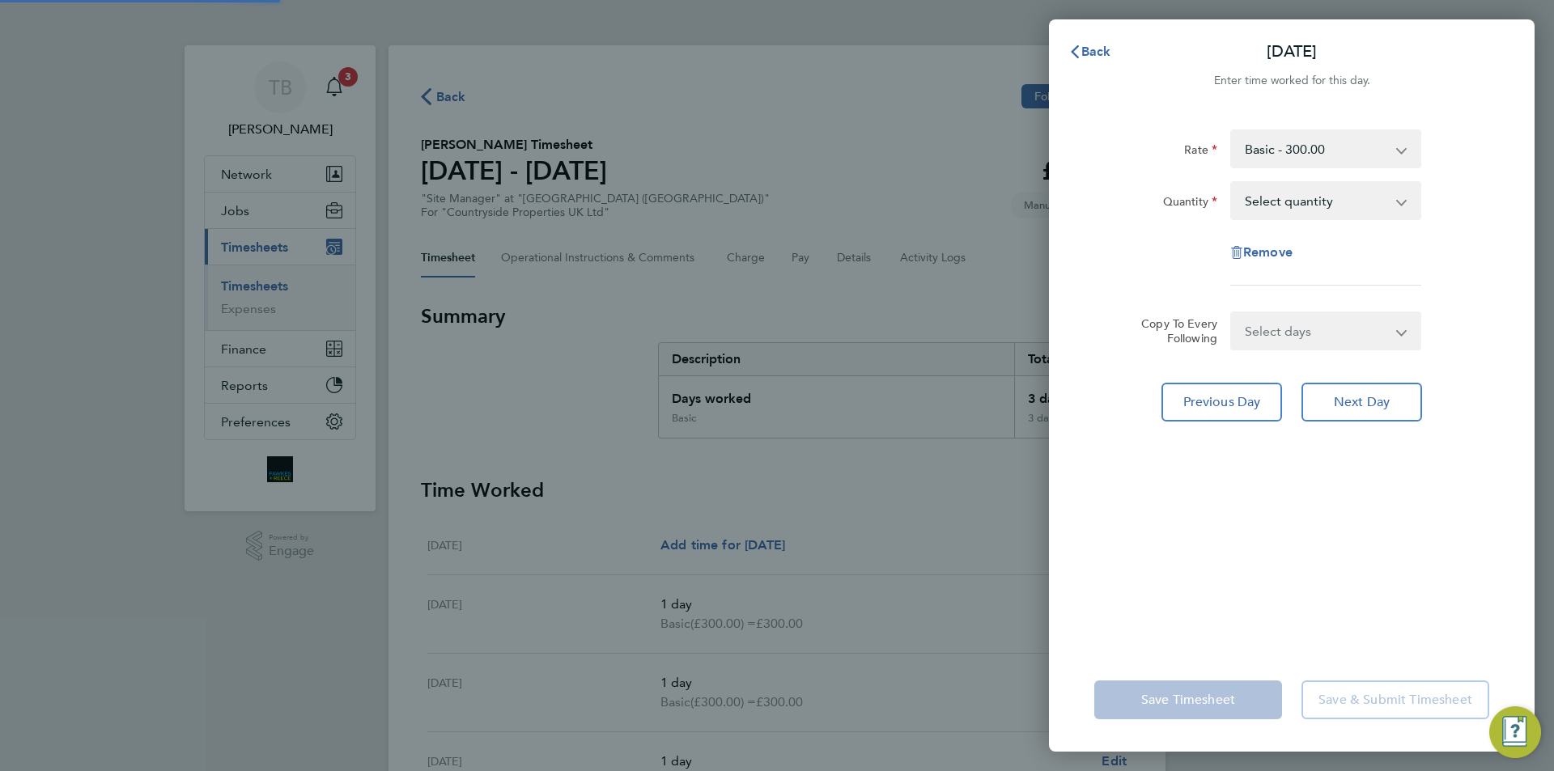
click at [1312, 193] on select "Select quantity 0.5 1" at bounding box center [1316, 201] width 168 height 36
select select "1"
click at [1232, 183] on select "Select quantity 0.5 1" at bounding box center [1316, 201] width 168 height 36
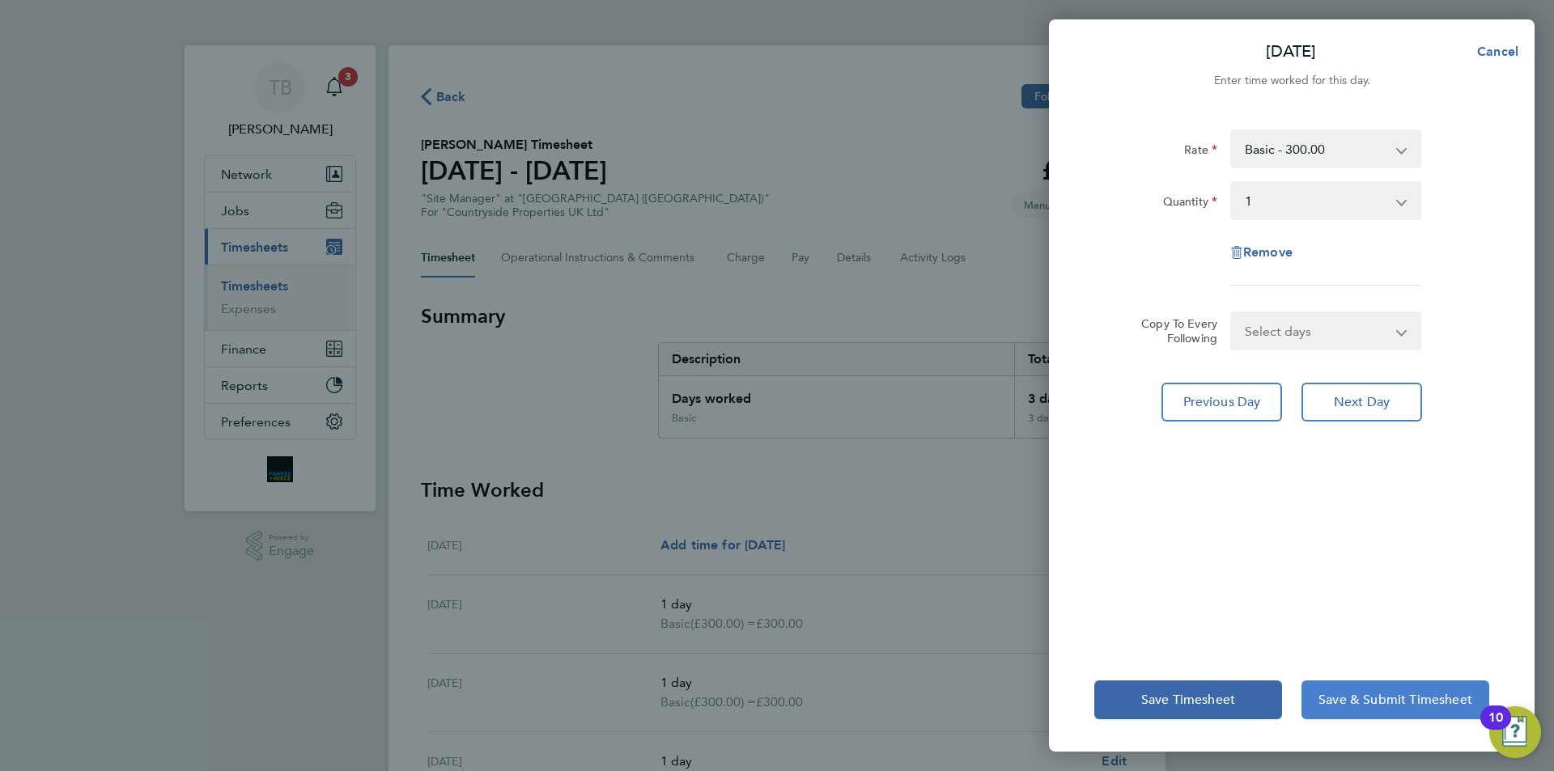
click at [1378, 703] on span "Save & Submit Timesheet" at bounding box center [1395, 700] width 154 height 16
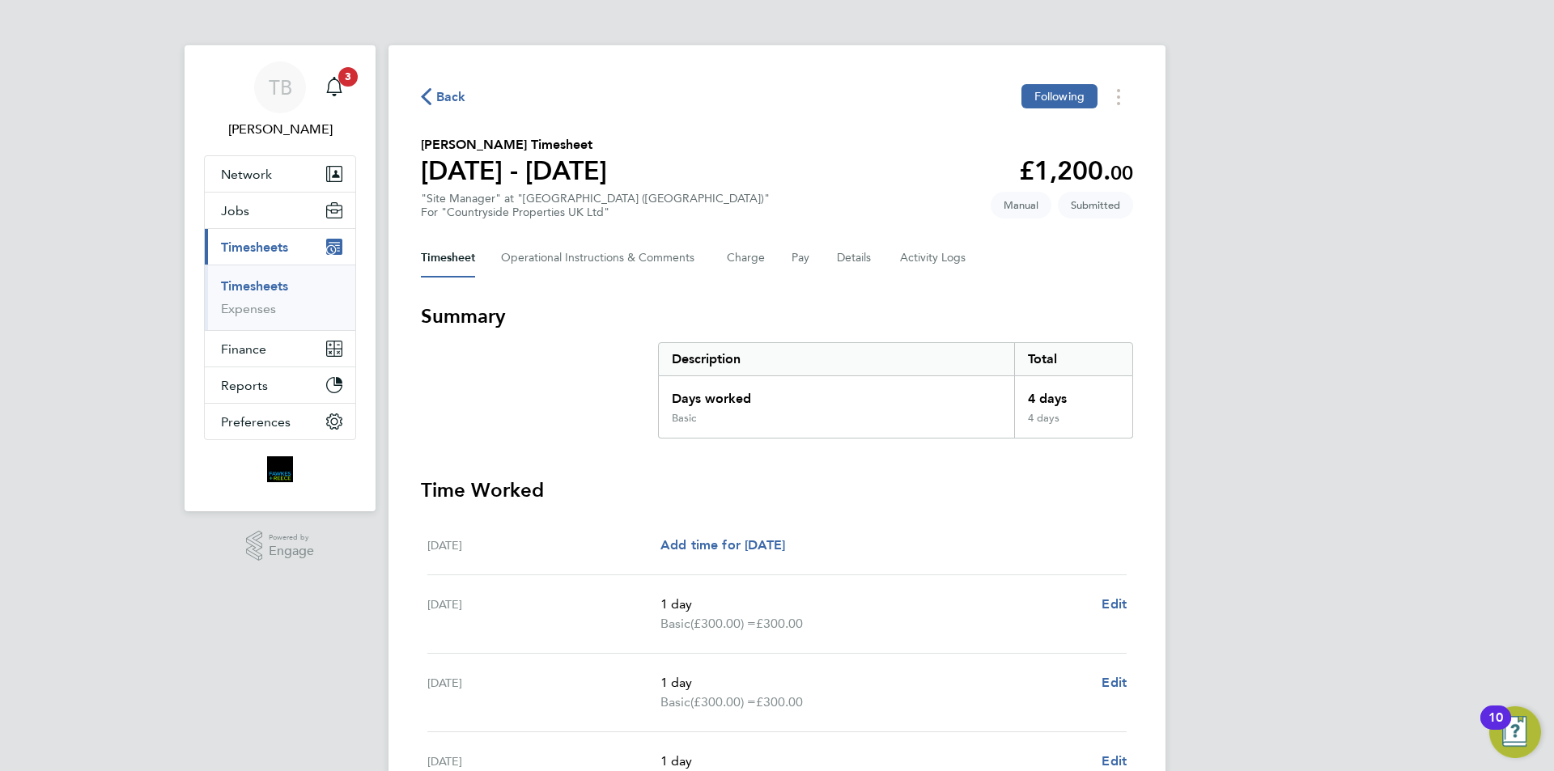
click at [269, 285] on link "Timesheets" at bounding box center [254, 285] width 67 height 15
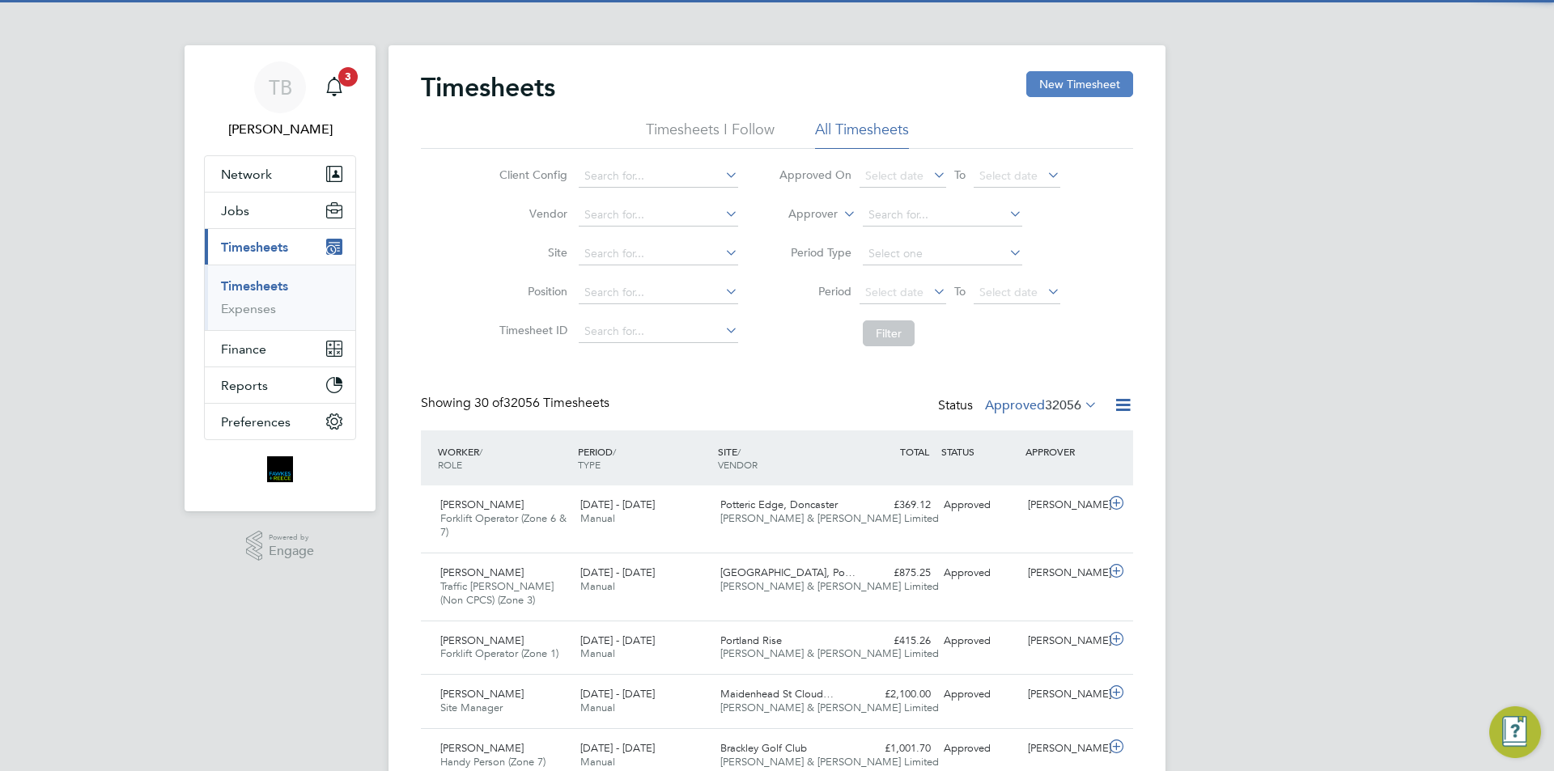
click at [1049, 74] on button "New Timesheet" at bounding box center [1079, 84] width 107 height 26
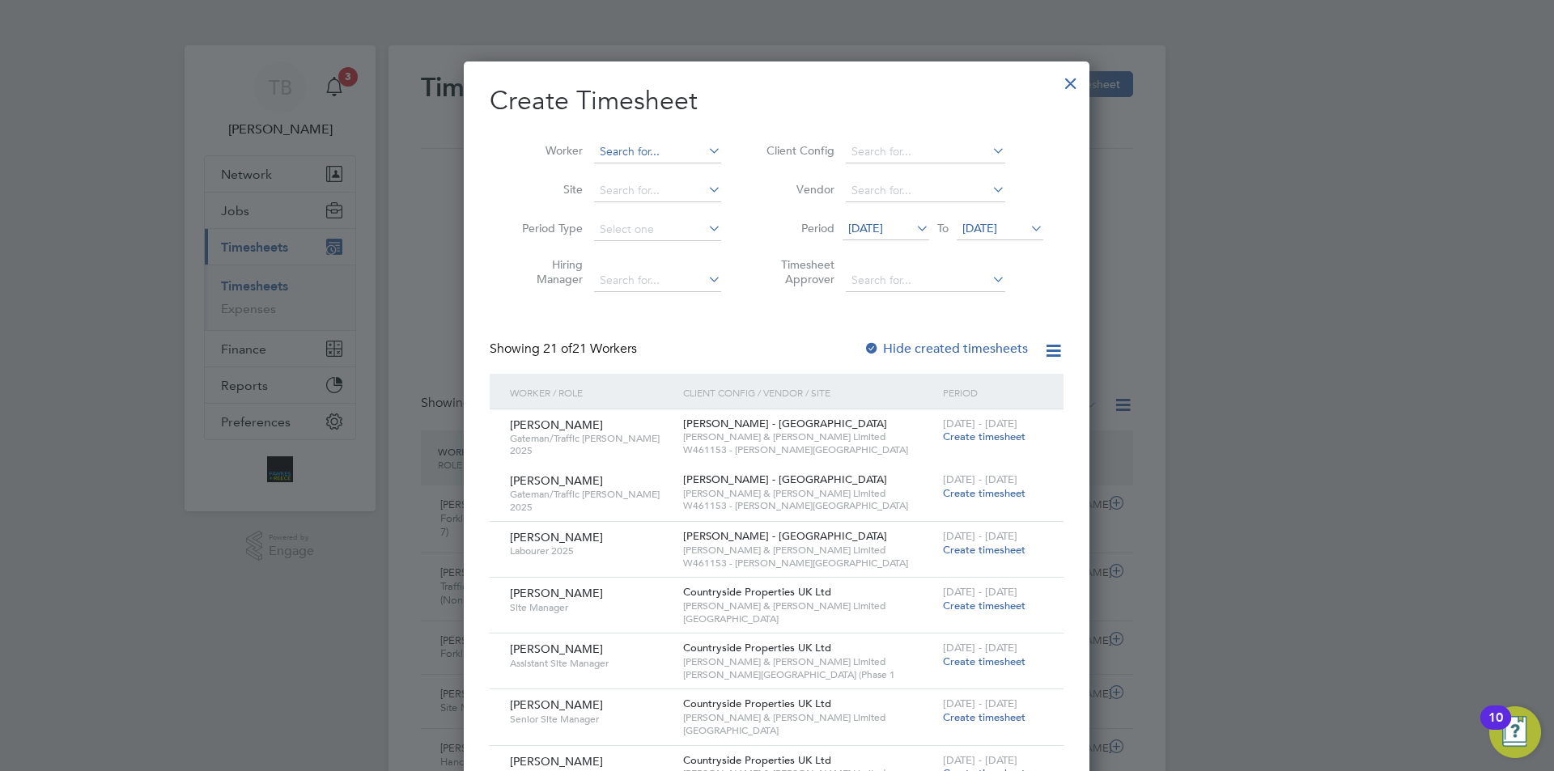
click at [607, 158] on input at bounding box center [657, 152] width 127 height 23
click at [620, 167] on b "[PERSON_NAME]" at bounding box center [647, 174] width 94 height 14
type input "[PERSON_NAME]"
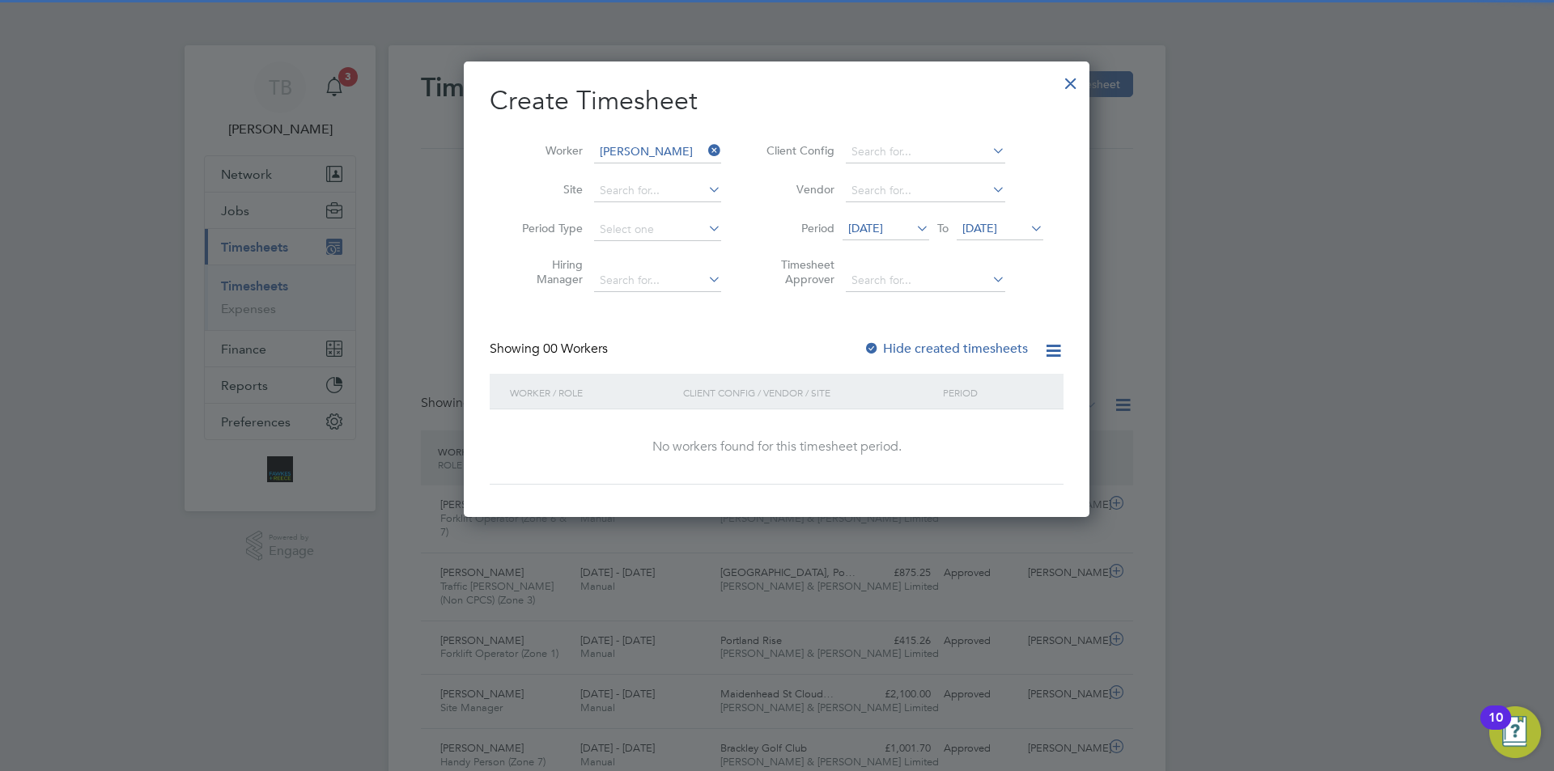
click at [871, 227] on span "[DATE]" at bounding box center [865, 228] width 35 height 15
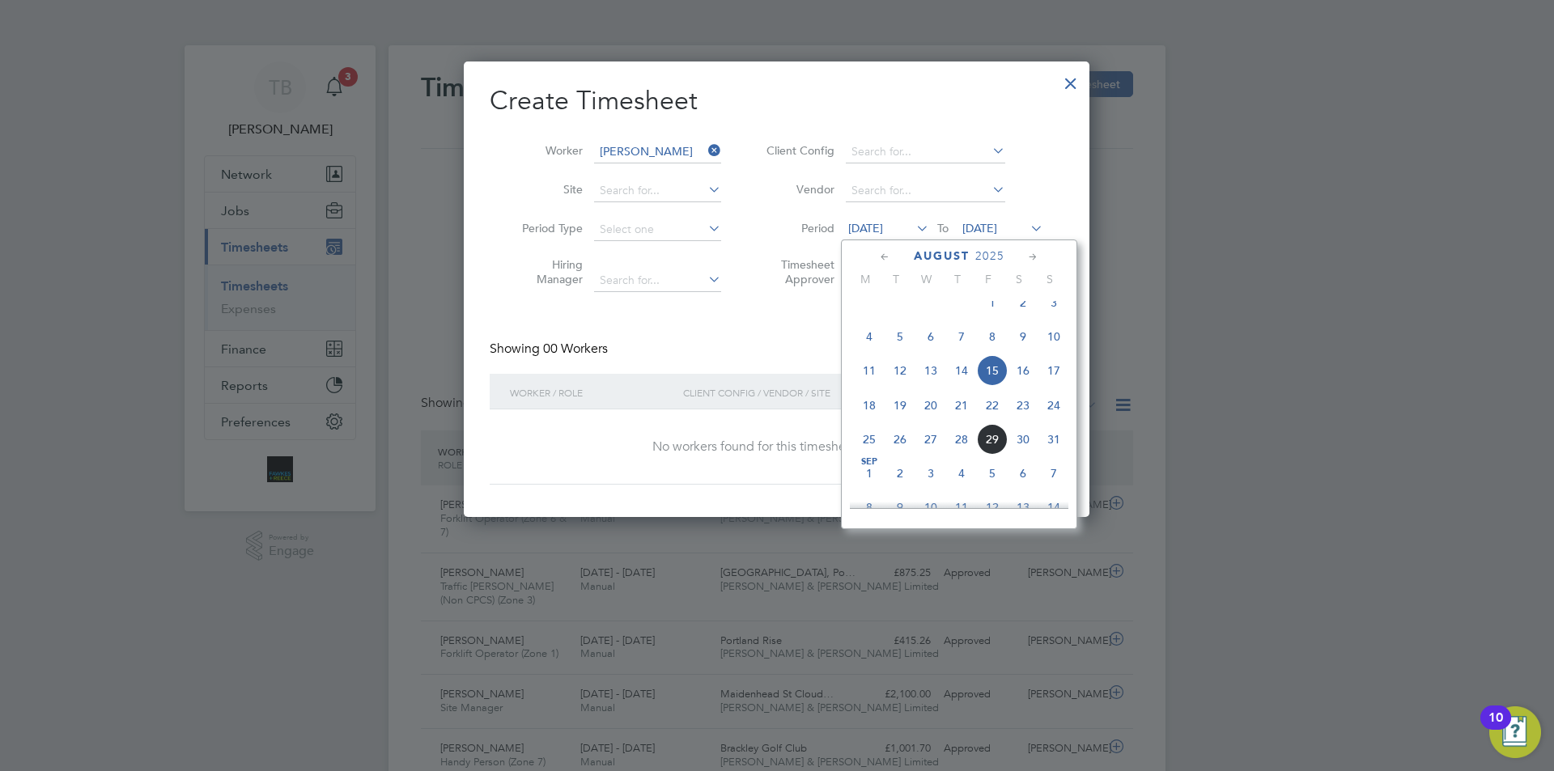
click at [864, 455] on span "25" at bounding box center [869, 439] width 31 height 31
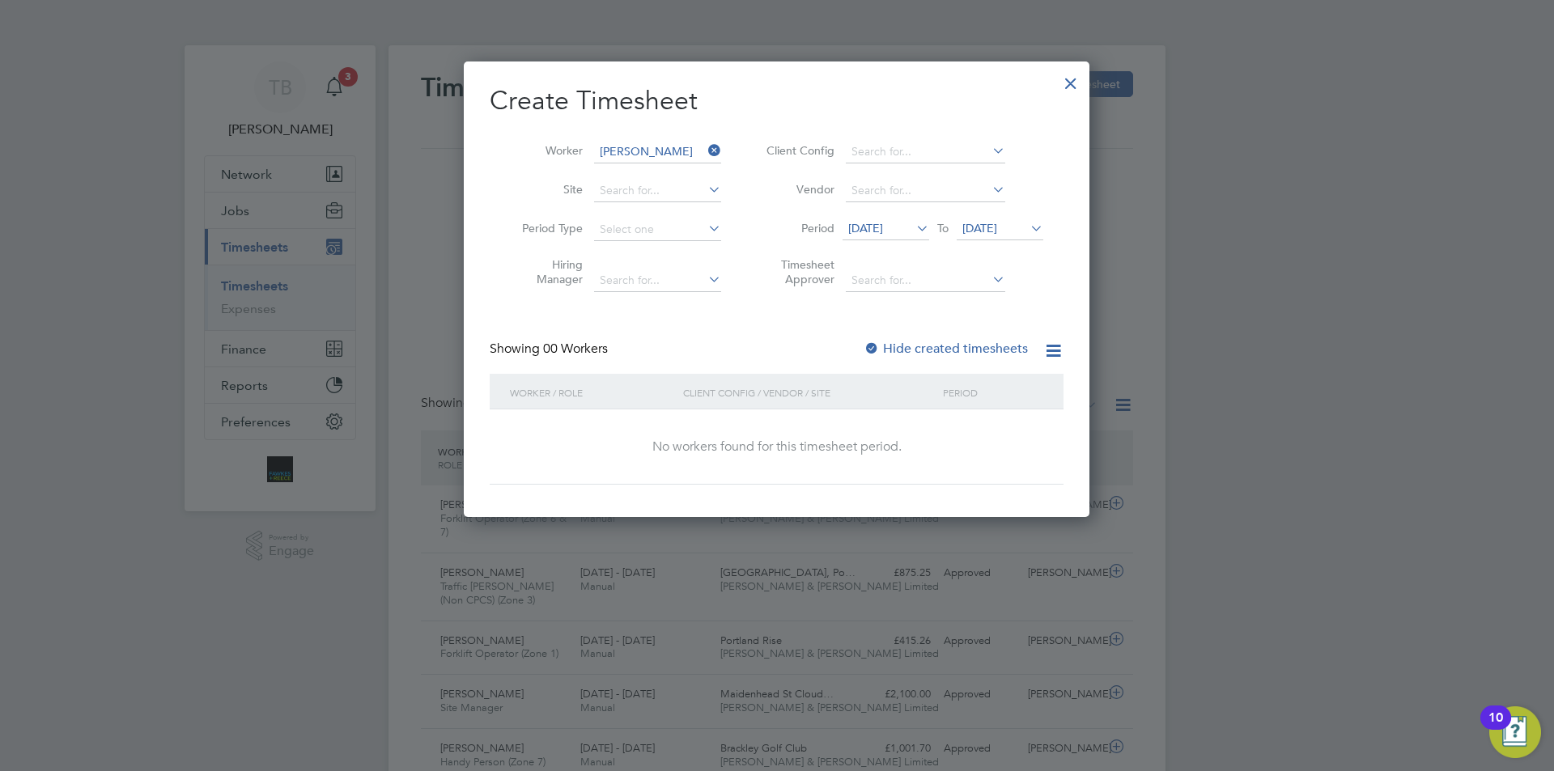
click at [962, 341] on label "Hide created timesheets" at bounding box center [946, 349] width 164 height 16
click at [893, 217] on li "Period [DATE] To [DATE]" at bounding box center [902, 229] width 322 height 39
click at [990, 227] on span "[DATE]" at bounding box center [979, 228] width 35 height 15
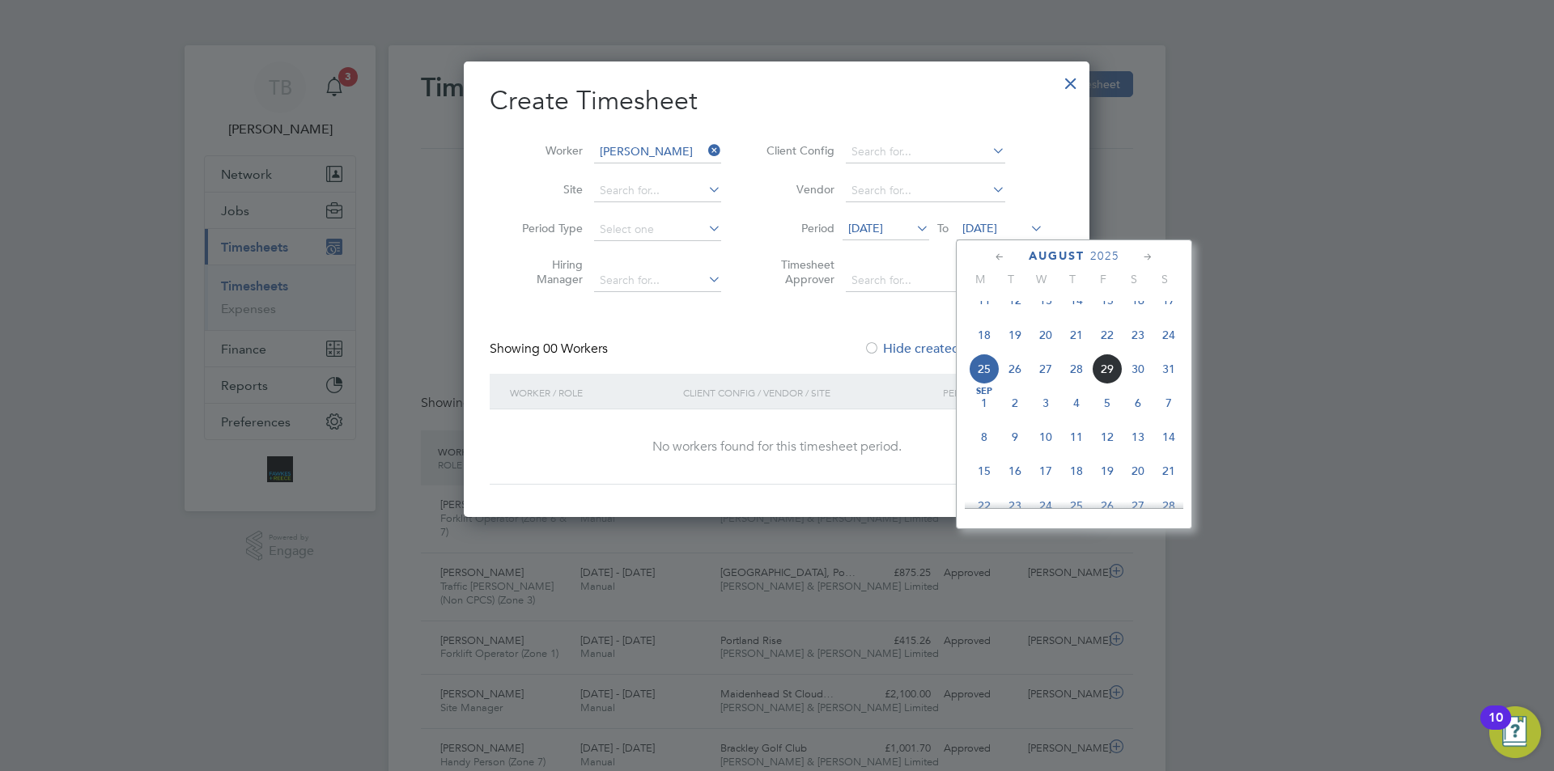
click at [1130, 383] on span "30" at bounding box center [1138, 369] width 31 height 31
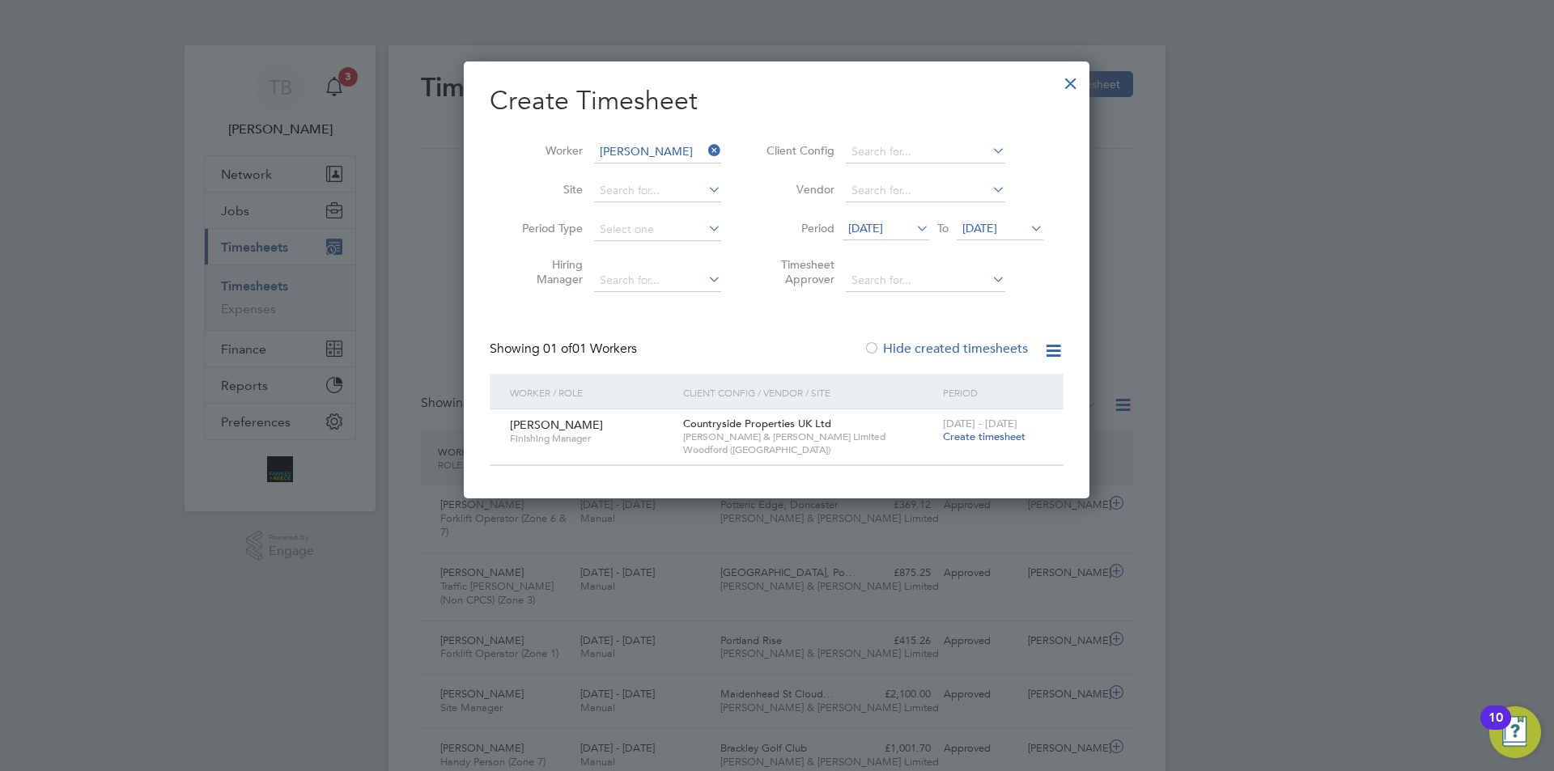
click at [974, 440] on span "Create timesheet" at bounding box center [984, 437] width 83 height 14
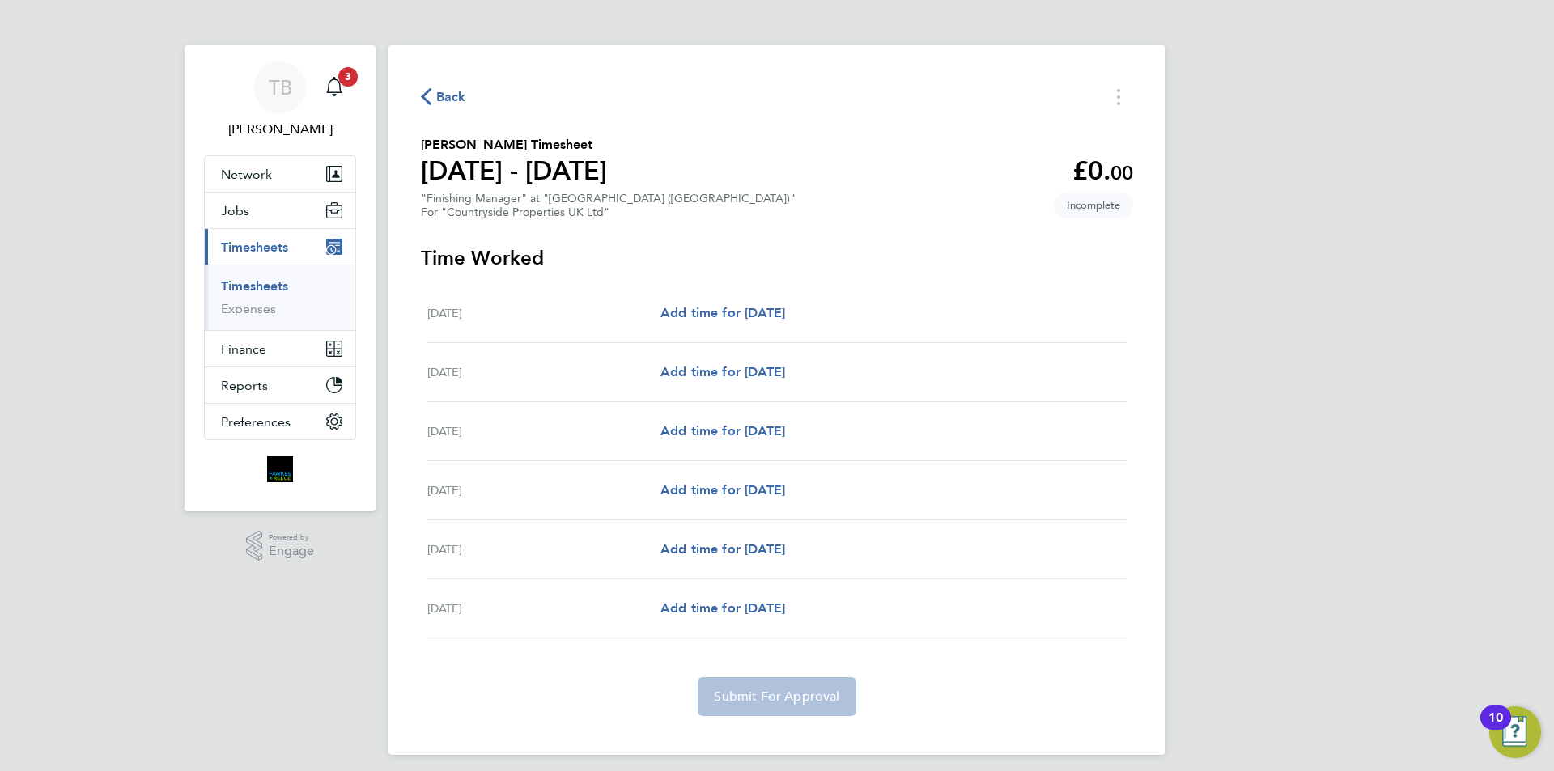
click at [751, 291] on div "[DATE] Add time for [DATE] Add time for [DATE]" at bounding box center [776, 313] width 699 height 59
click at [711, 311] on span "Add time for [DATE]" at bounding box center [722, 312] width 125 height 15
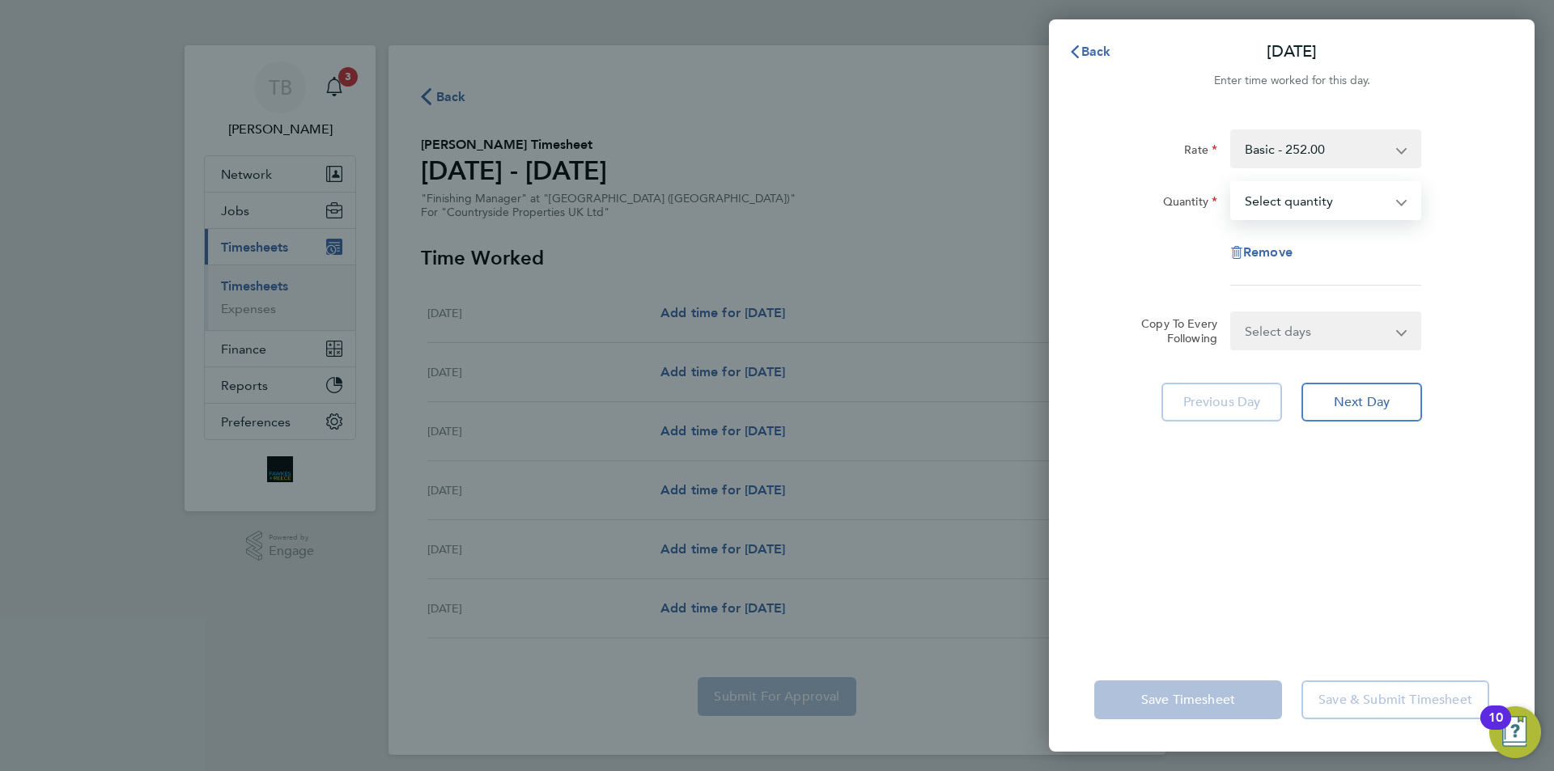
click at [1335, 201] on select "Select quantity 0.5 1" at bounding box center [1316, 201] width 168 height 36
select select "1"
click at [1232, 183] on select "Select quantity 0.5 1" at bounding box center [1316, 201] width 168 height 36
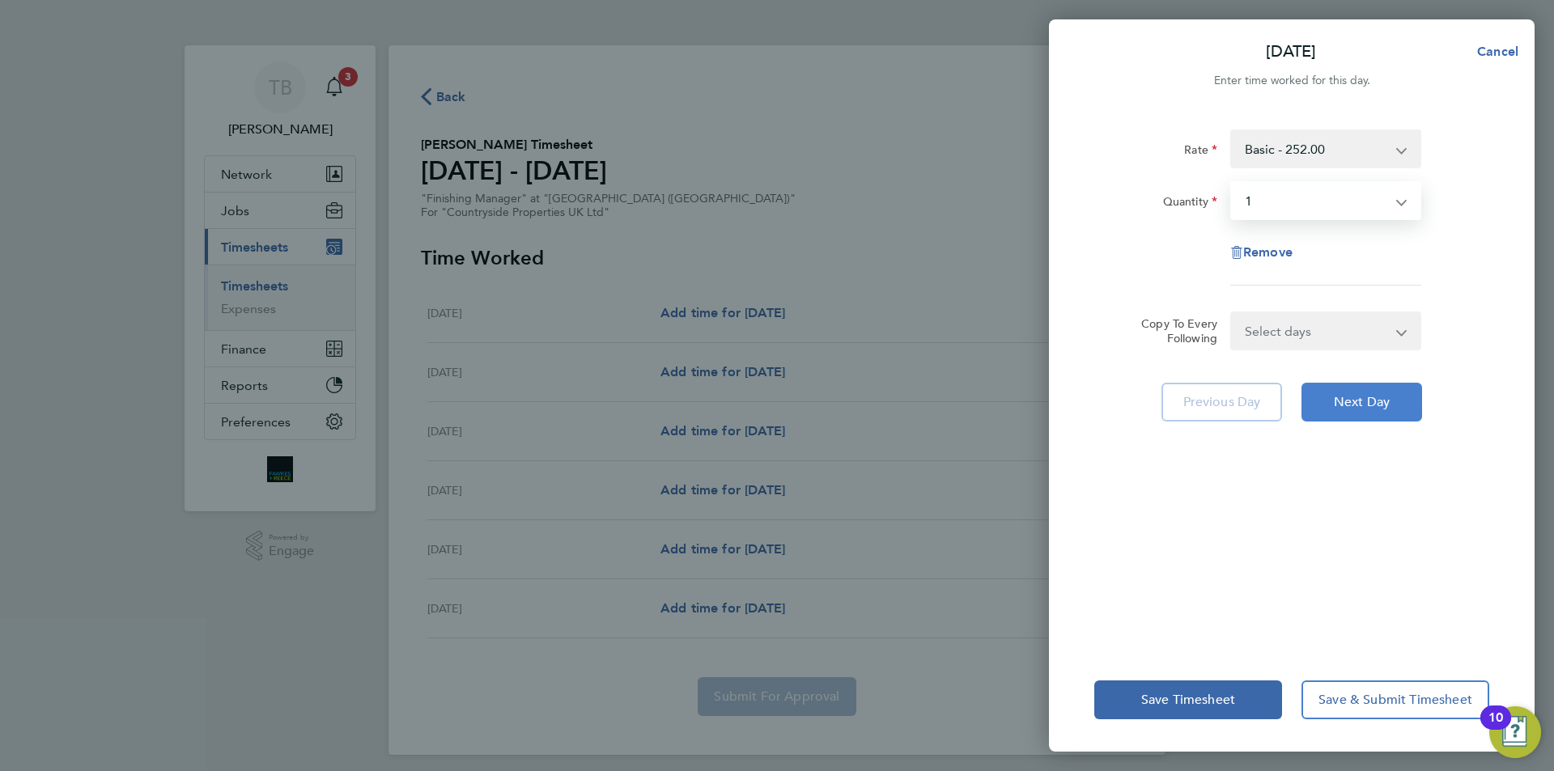
click at [1373, 405] on span "Next Day" at bounding box center [1362, 402] width 56 height 16
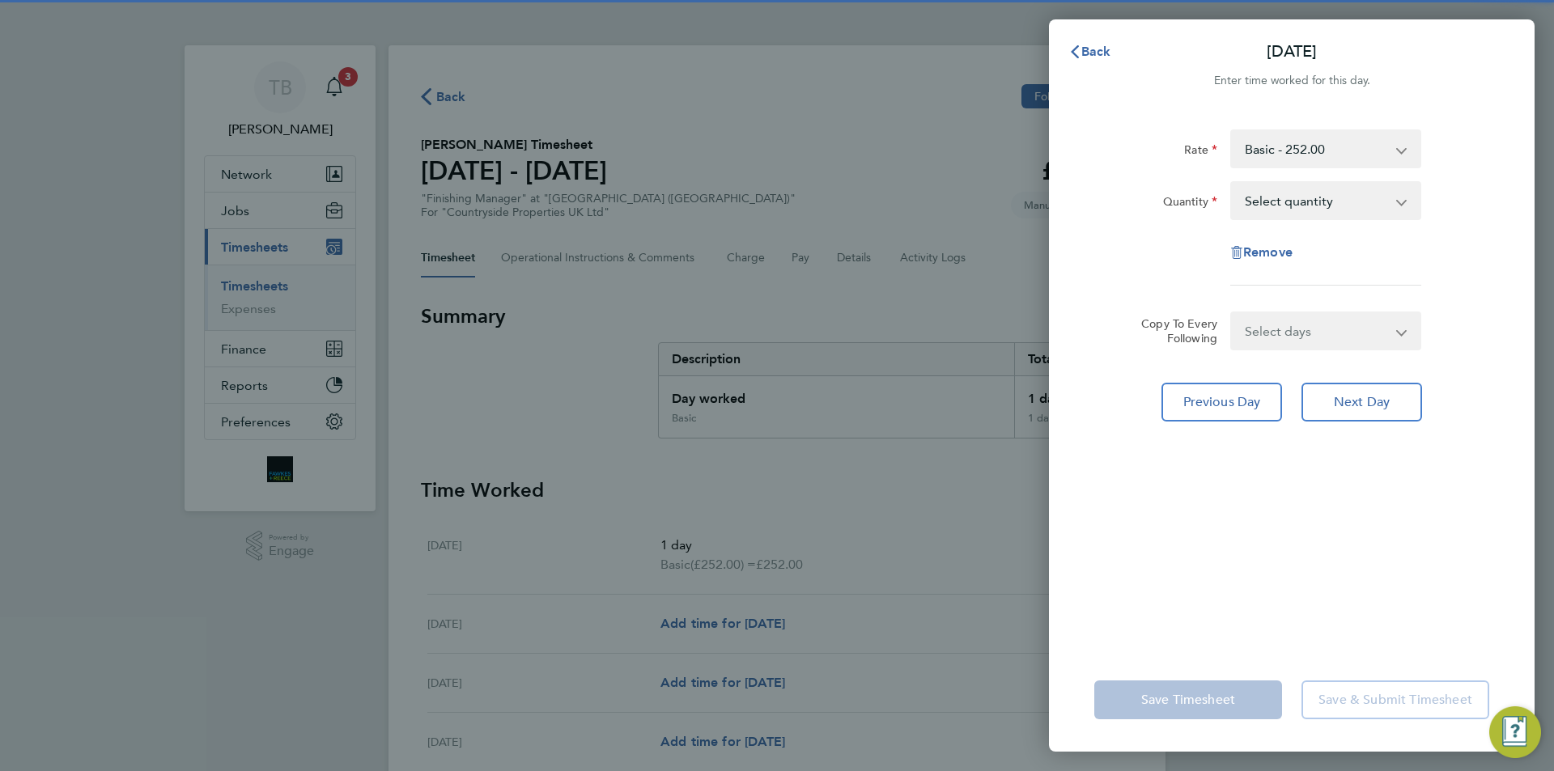
drag, startPoint x: 1304, startPoint y: 200, endPoint x: 1312, endPoint y: 215, distance: 17.4
click at [1304, 200] on select "Select quantity 0.5 1" at bounding box center [1316, 201] width 168 height 36
select select "1"
click at [1232, 183] on select "Select quantity 0.5 1" at bounding box center [1316, 201] width 168 height 36
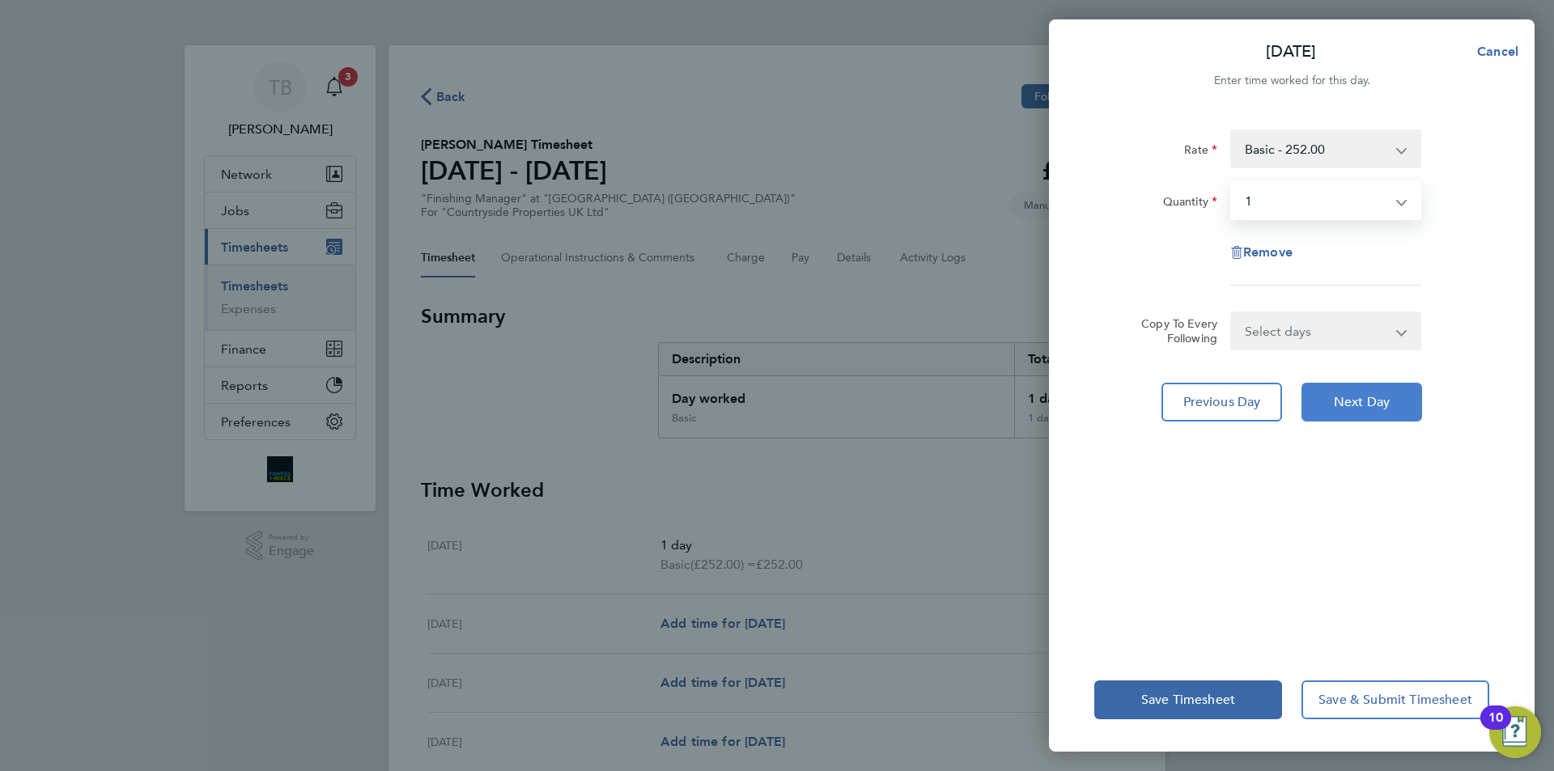
drag, startPoint x: 1367, startPoint y: 397, endPoint x: 1343, endPoint y: 342, distance: 60.2
click at [1366, 397] on span "Next Day" at bounding box center [1362, 402] width 56 height 16
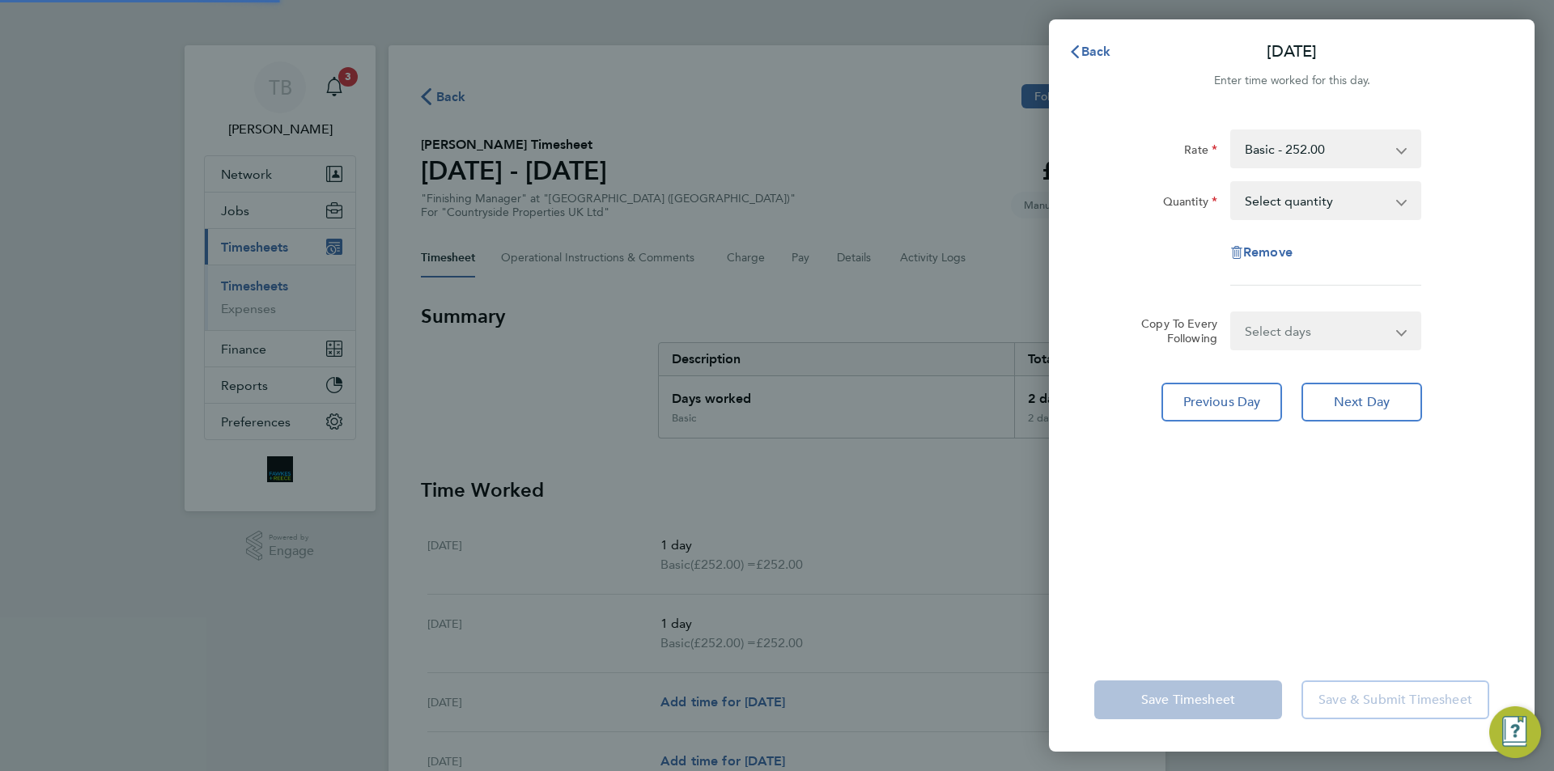
click at [1301, 202] on select "Select quantity 0.5 1" at bounding box center [1316, 201] width 168 height 36
select select "1"
click at [1232, 183] on select "Select quantity 0.5 1" at bounding box center [1316, 201] width 168 height 36
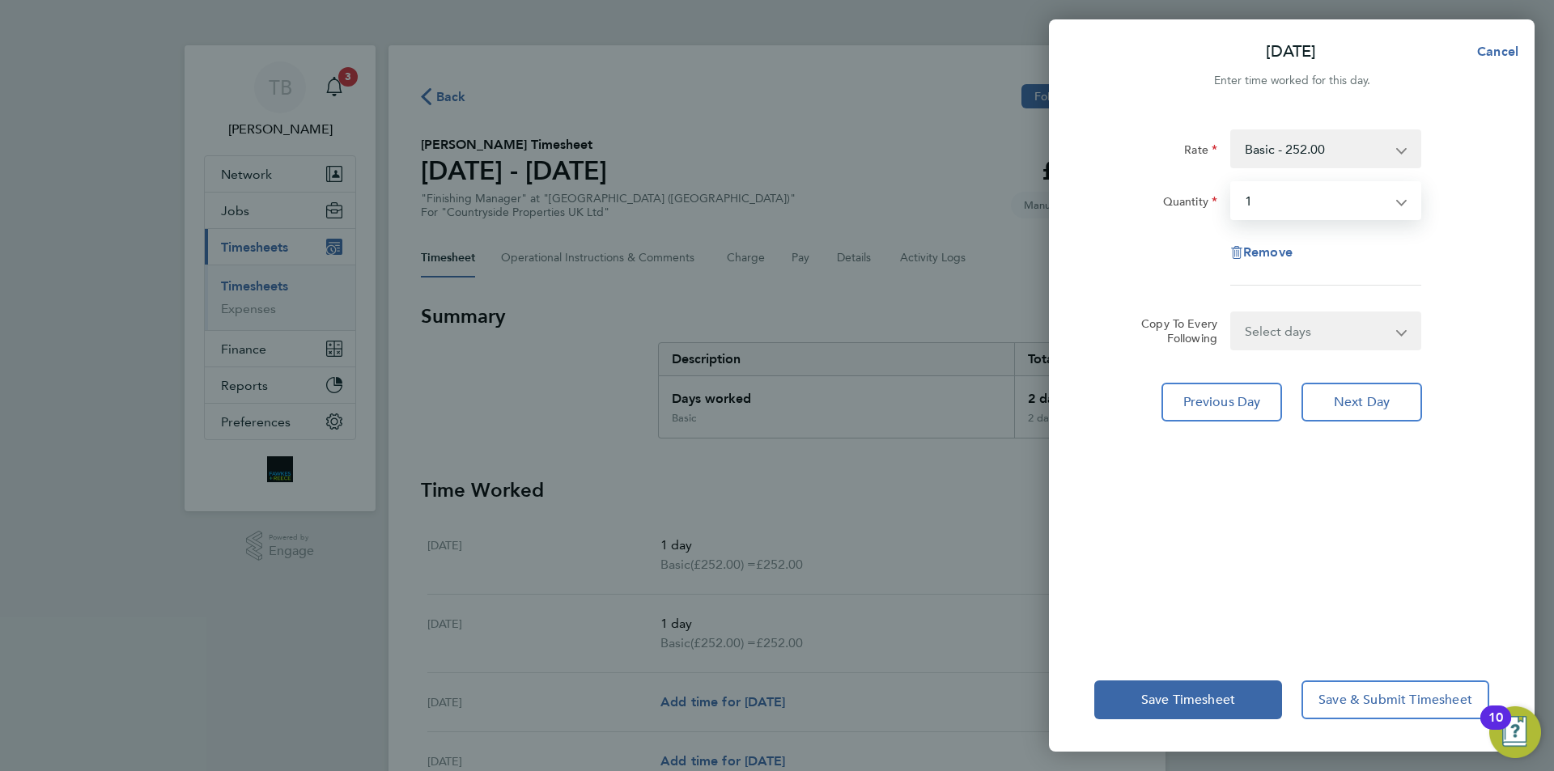
click at [1356, 422] on div "Rate Basic - 252.00 Quantity Select quantity 0.5 1 Remove Copy To Every Followi…" at bounding box center [1292, 379] width 486 height 538
click at [1352, 410] on button "Next Day" at bounding box center [1361, 402] width 121 height 39
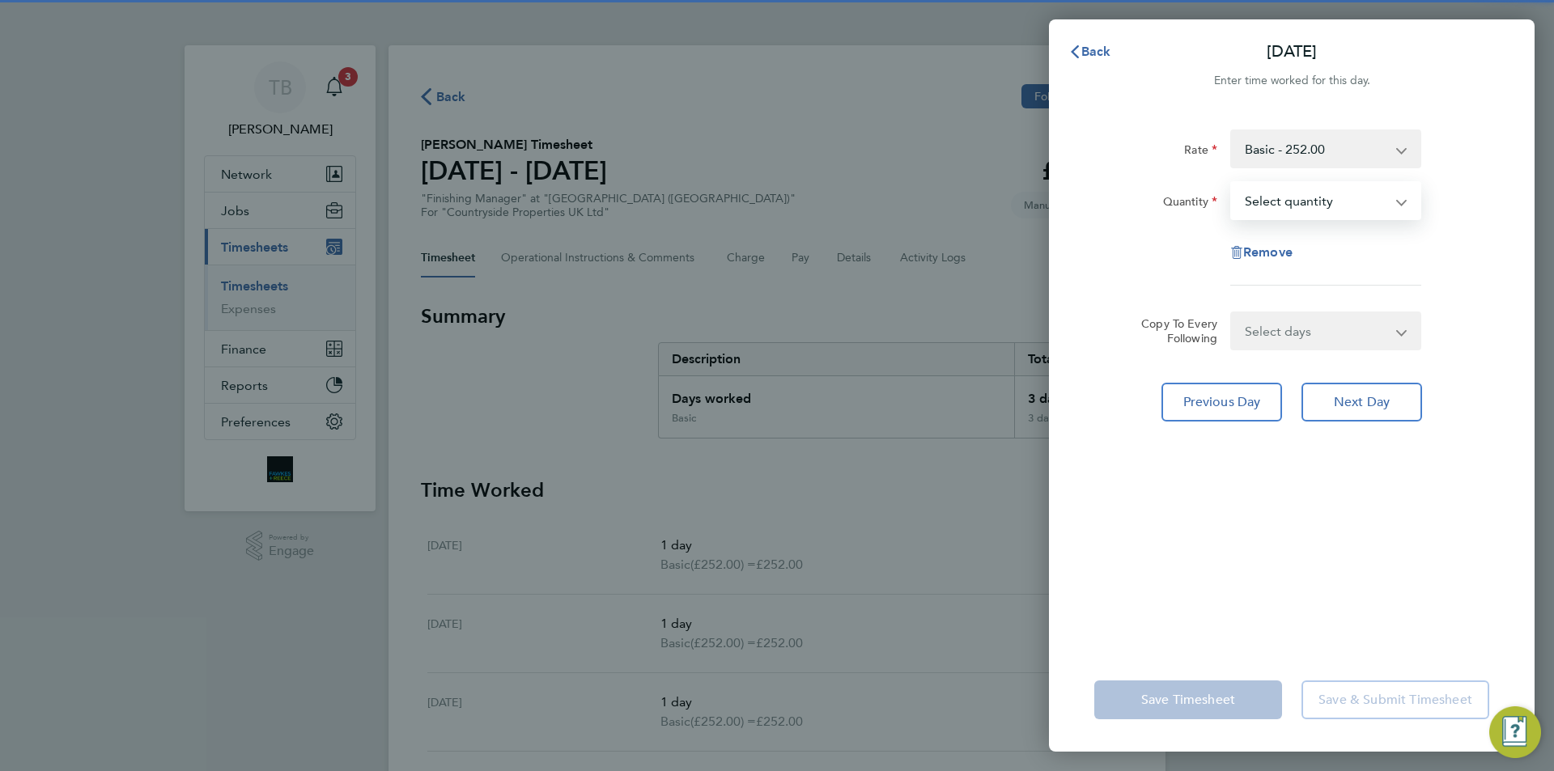
click at [1292, 196] on select "Select quantity 0.5 1" at bounding box center [1316, 201] width 168 height 36
select select "1"
click at [1232, 183] on select "Select quantity 0.5 1" at bounding box center [1316, 201] width 168 height 36
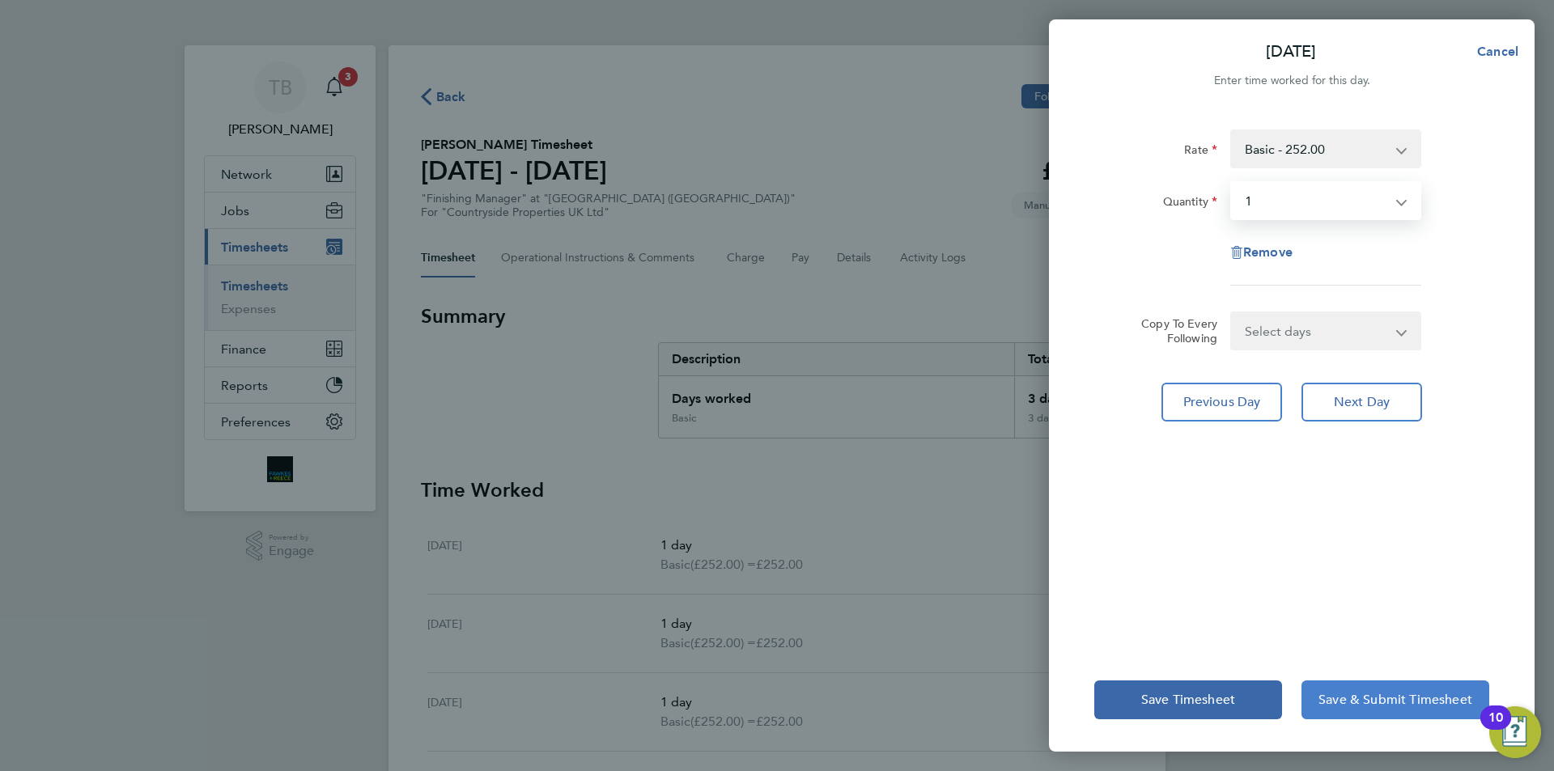
click at [1376, 715] on button "Save & Submit Timesheet" at bounding box center [1395, 700] width 188 height 39
